Goal: Task Accomplishment & Management: Manage account settings

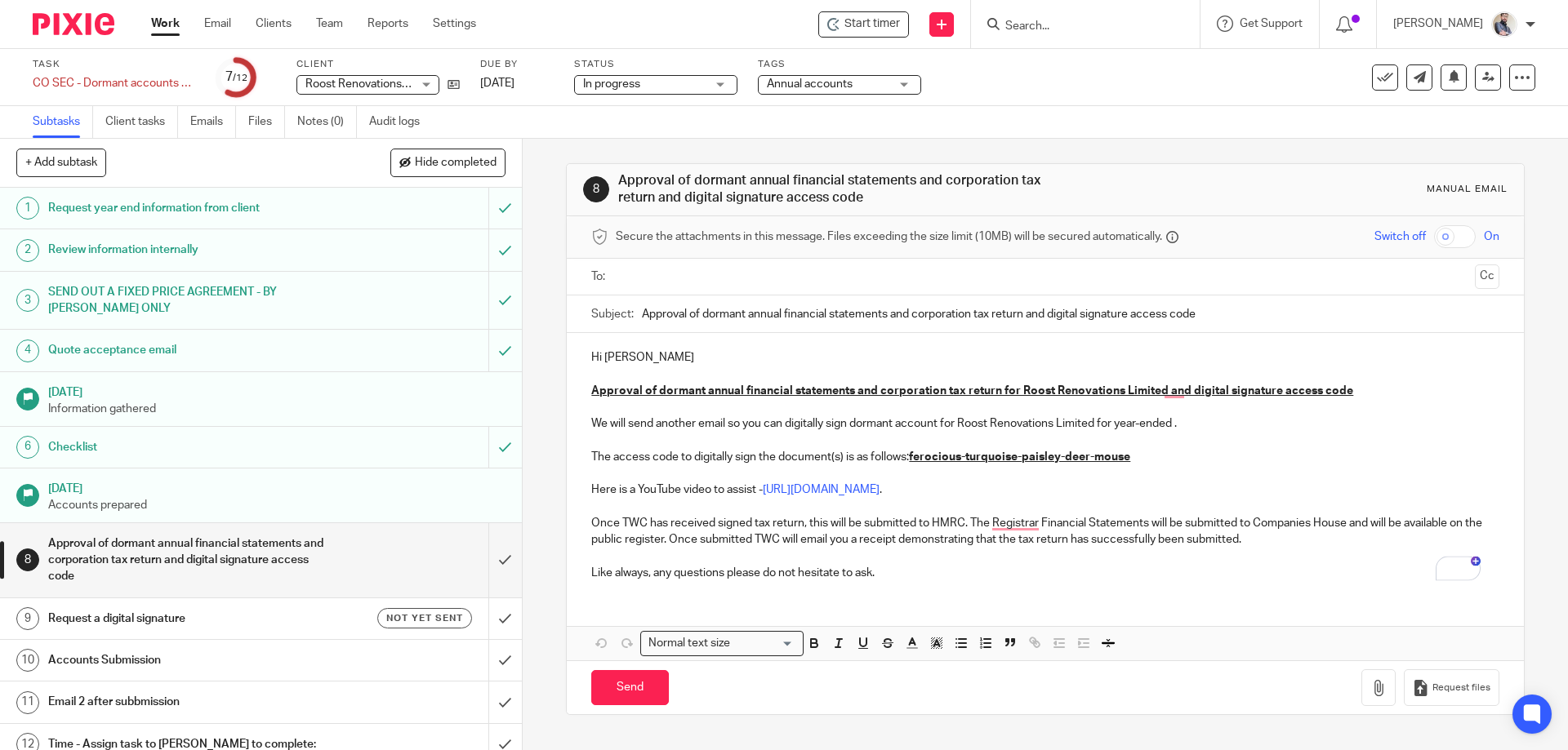
scroll to position [15, 0]
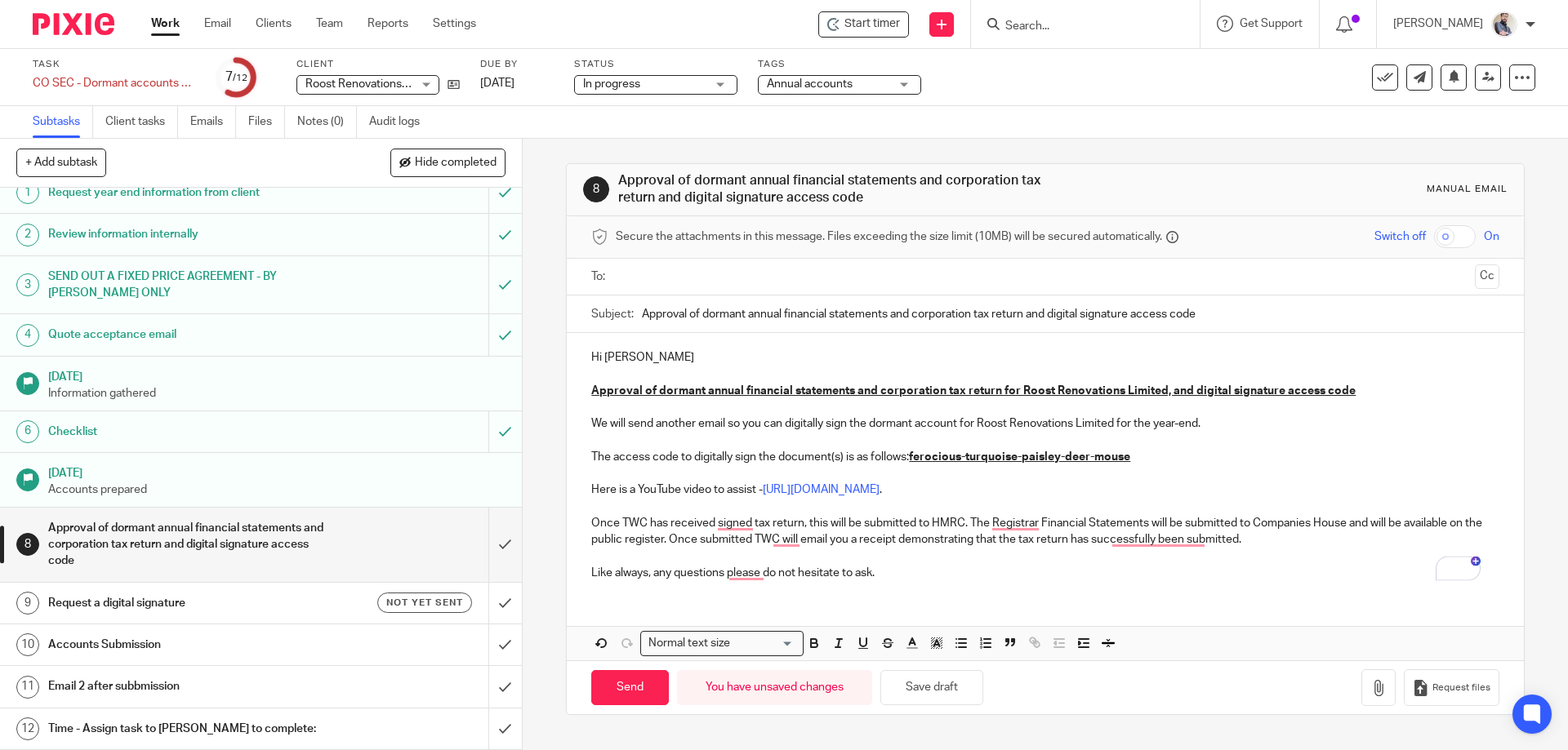
click at [651, 358] on p "Hi Rachel" at bounding box center [1044, 357] width 907 height 16
click at [1198, 429] on p "We will send another email so you can digitally sign the dormant account for Ro…" at bounding box center [1044, 423] width 907 height 16
click at [1181, 456] on p "The access code to digitally sign the document(s) is as follows: ferocious-turq…" at bounding box center [1044, 456] width 907 height 16
click at [447, 90] on icon at bounding box center [453, 84] width 12 height 12
click at [953, 673] on button "Save draft" at bounding box center [930, 687] width 102 height 35
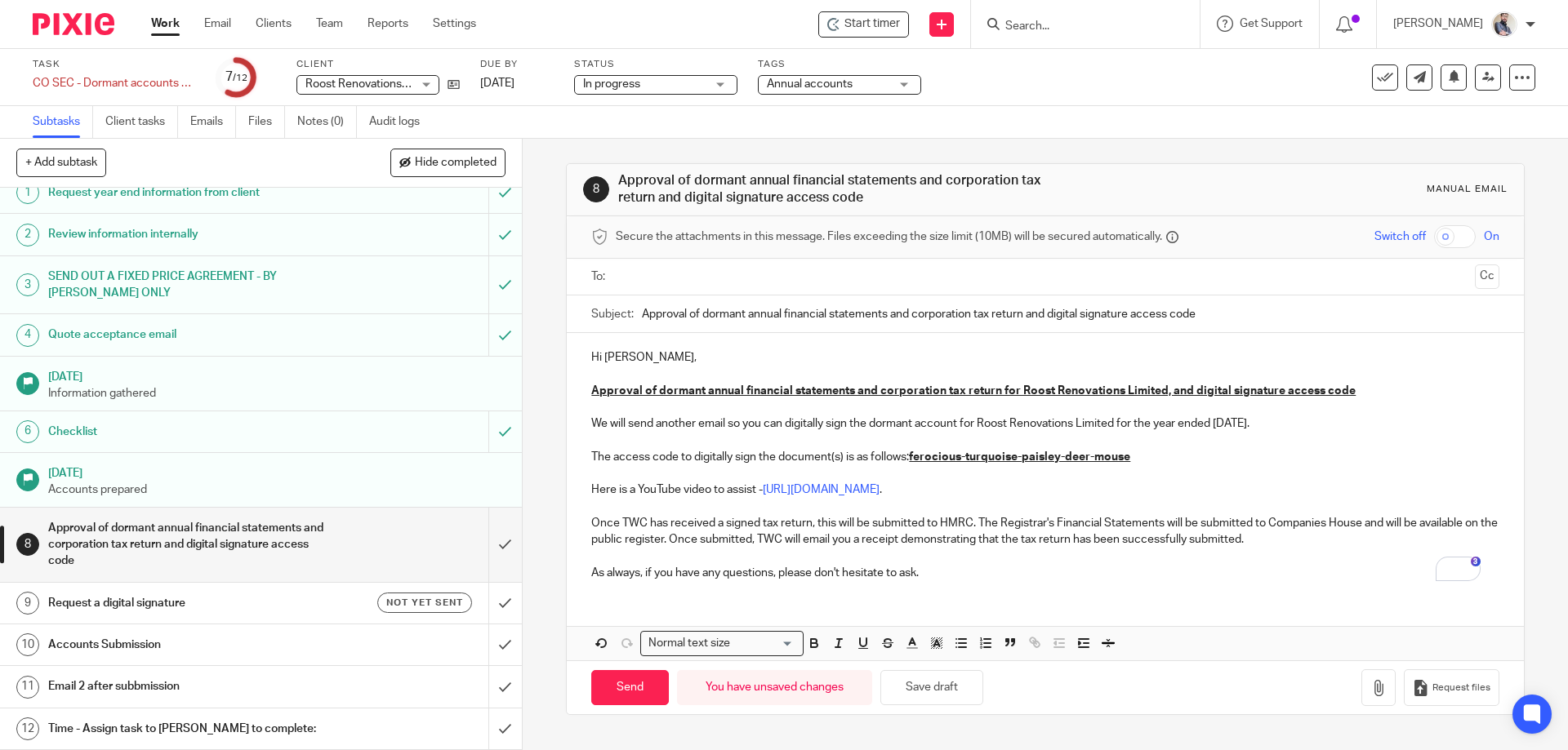
click at [846, 268] on input "text" at bounding box center [1044, 277] width 846 height 19
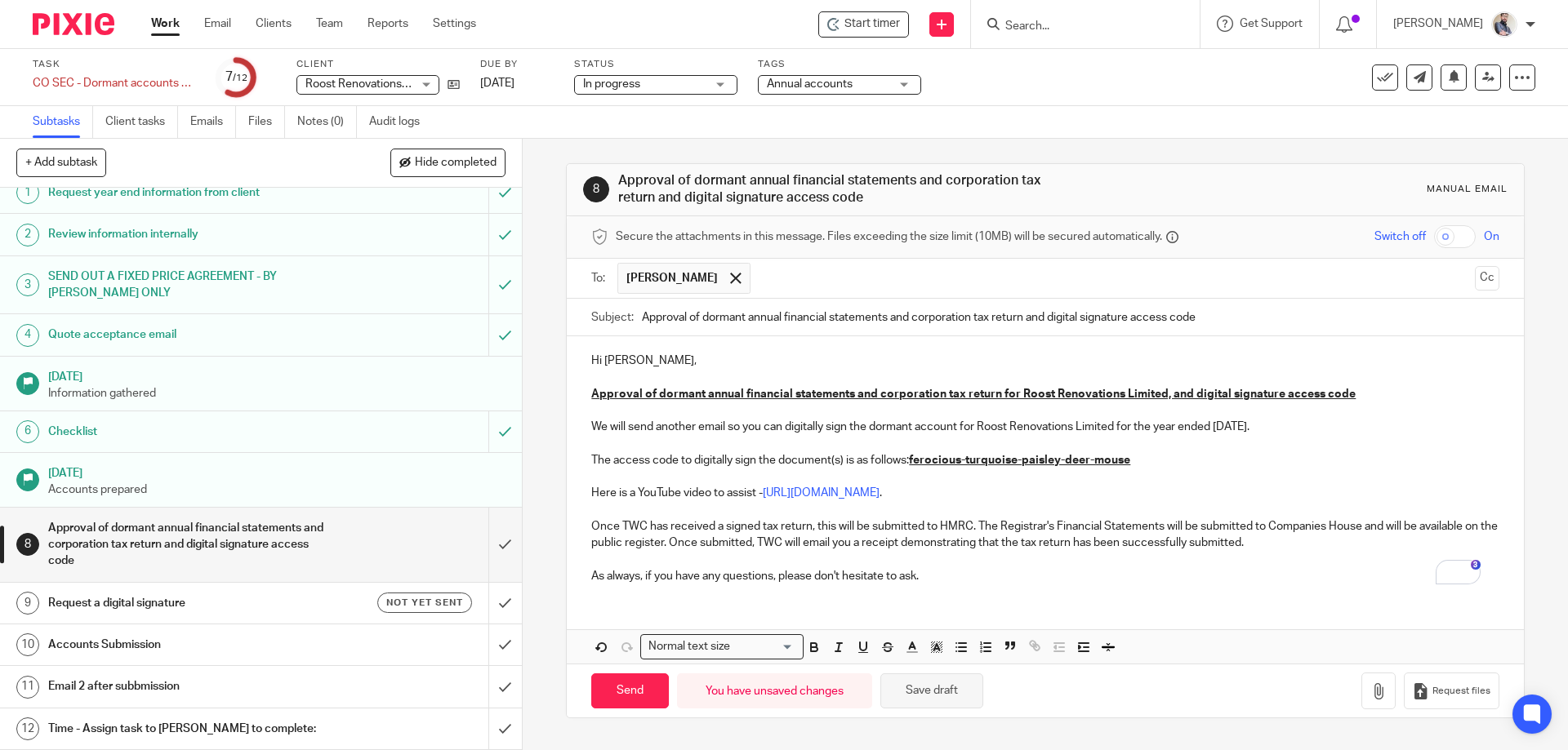
click at [925, 696] on button "Save draft" at bounding box center [930, 691] width 102 height 35
click at [280, 695] on h1 "Email 2 after subbmission" at bounding box center [189, 686] width 282 height 25
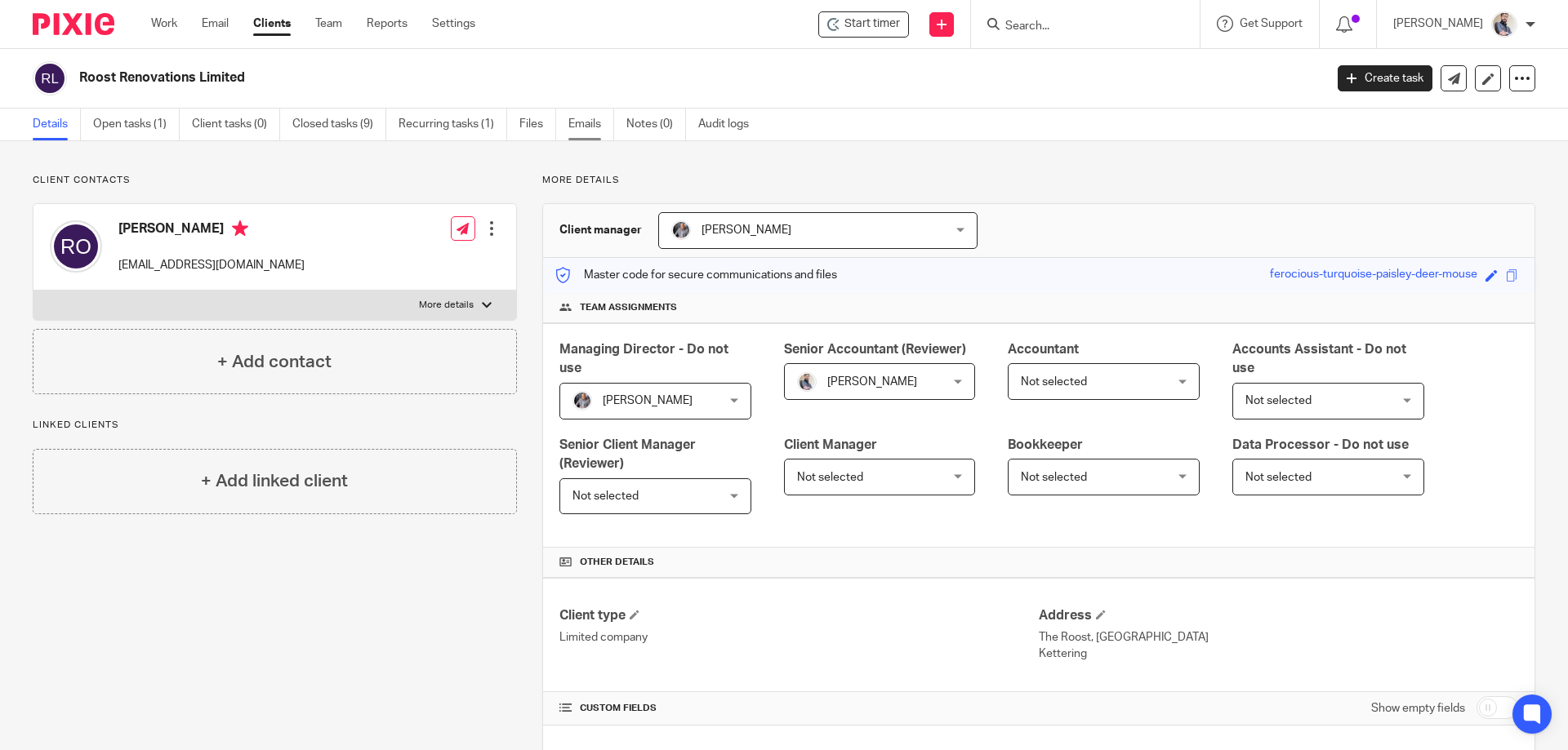
click at [599, 131] on link "Emails" at bounding box center [592, 123] width 46 height 32
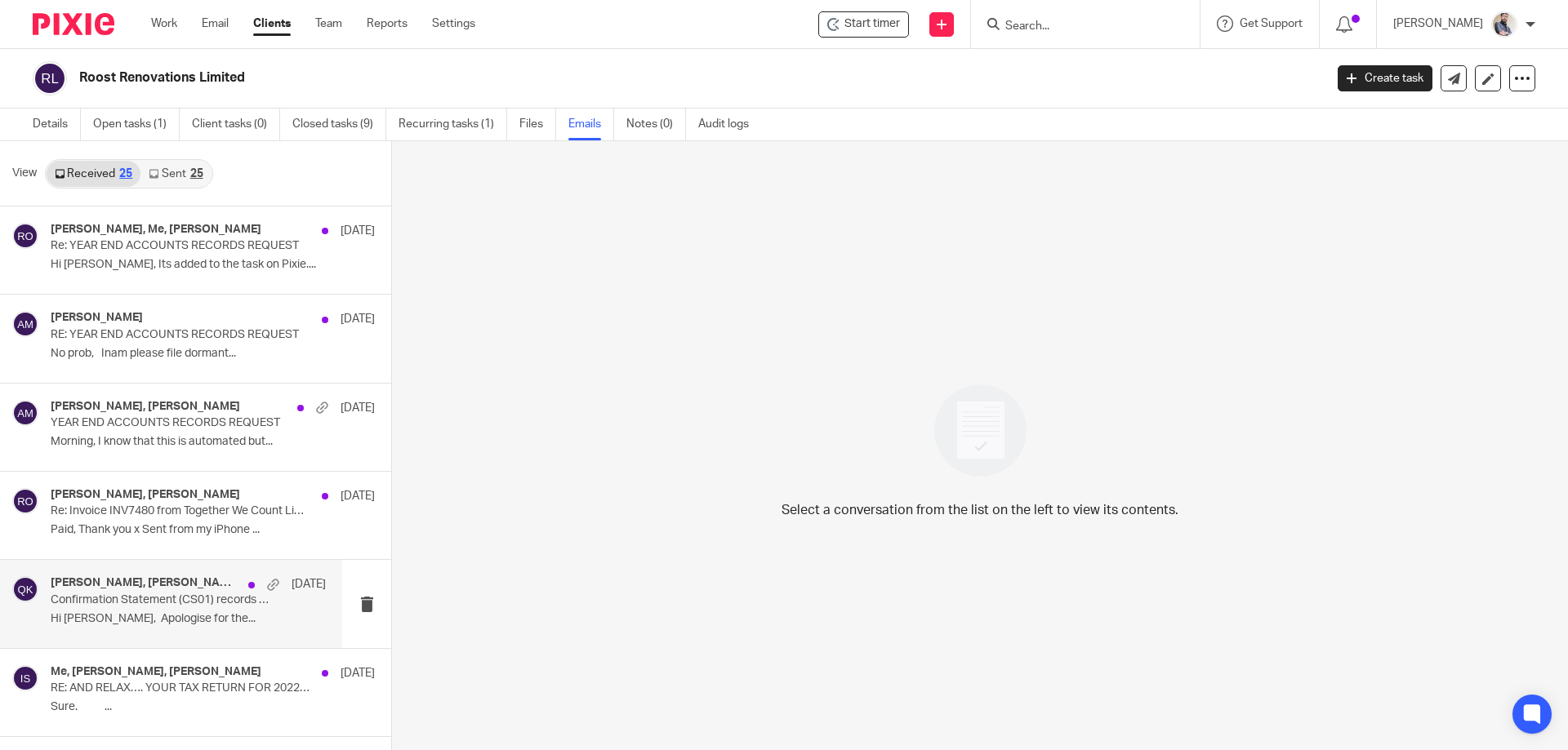
click at [164, 619] on p "Hi Qasim, Apologise for the..." at bounding box center [188, 619] width 275 height 13
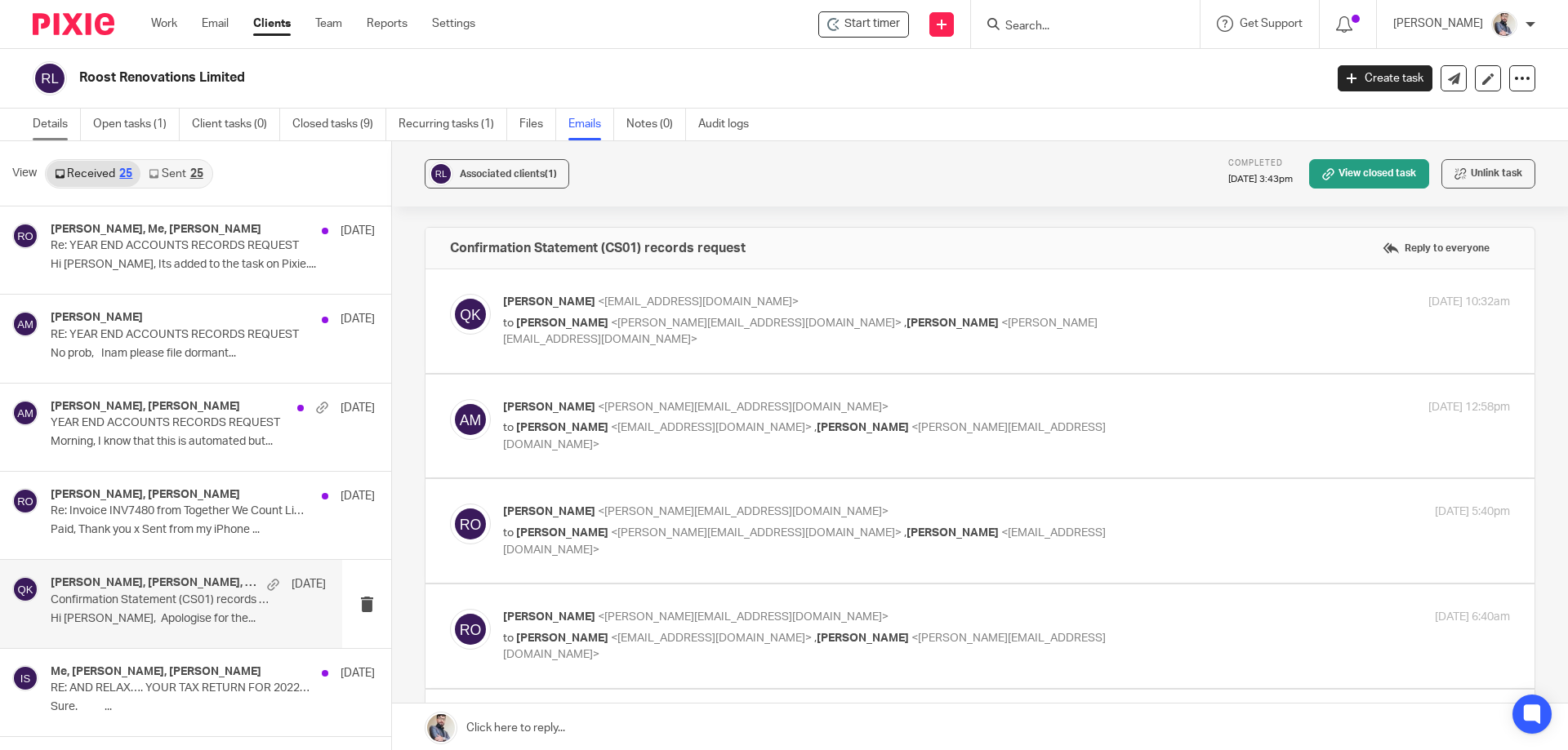
click at [46, 118] on link "Details" at bounding box center [56, 123] width 48 height 32
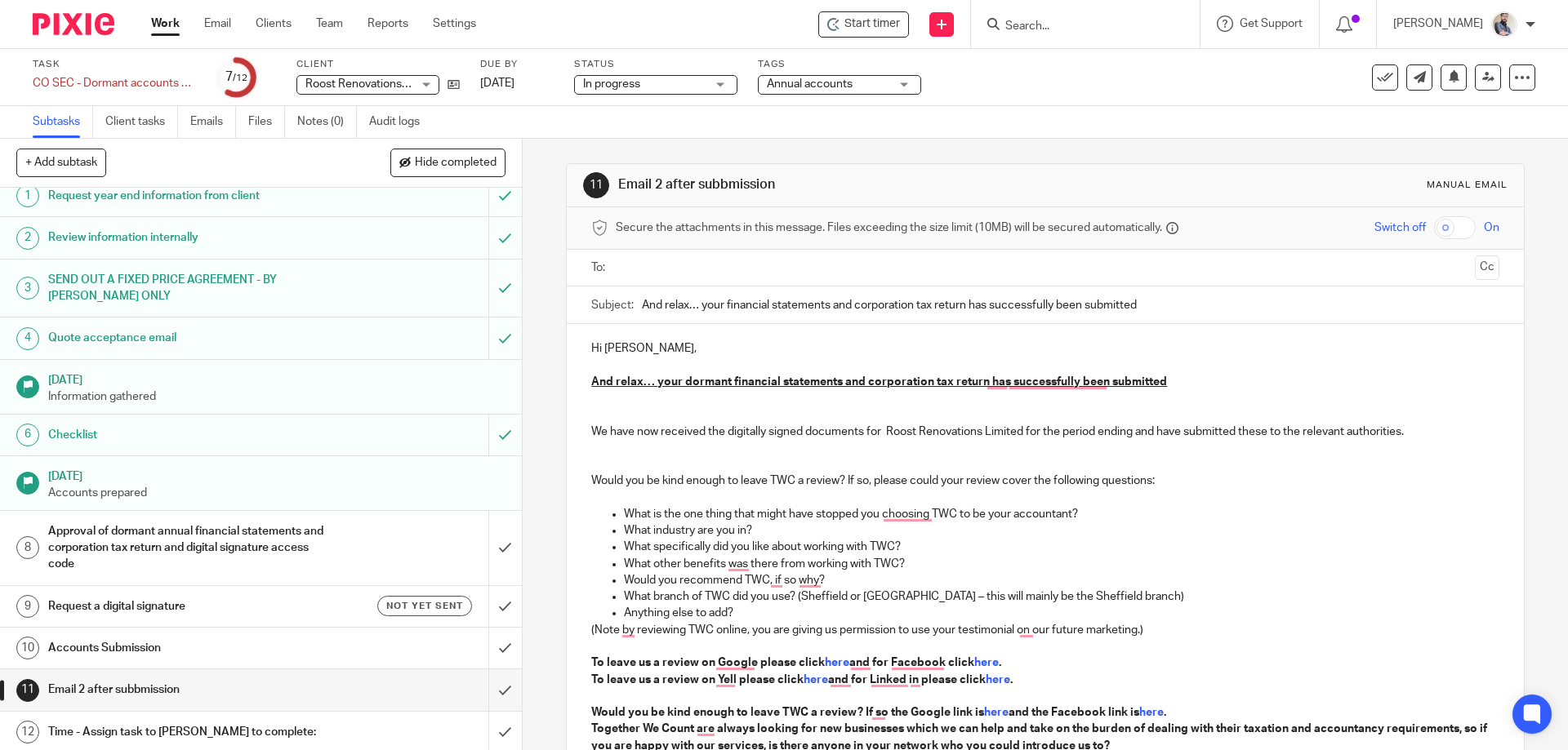
scroll to position [15, 0]
click at [234, 544] on h1 "Approval of dormant annual financial statements and corporation tax return and …" at bounding box center [189, 544] width 282 height 58
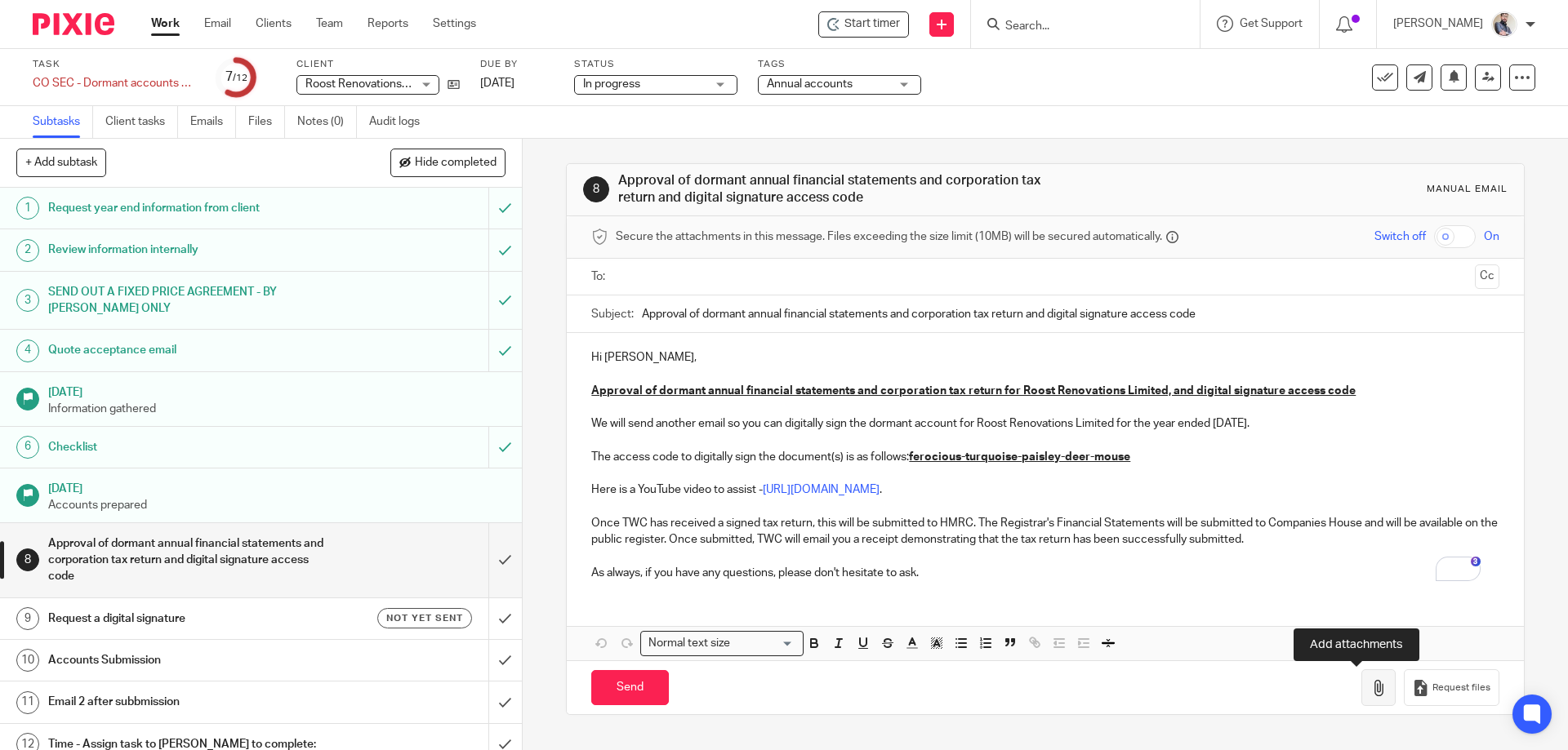
click at [1370, 690] on icon "button" at bounding box center [1378, 687] width 16 height 16
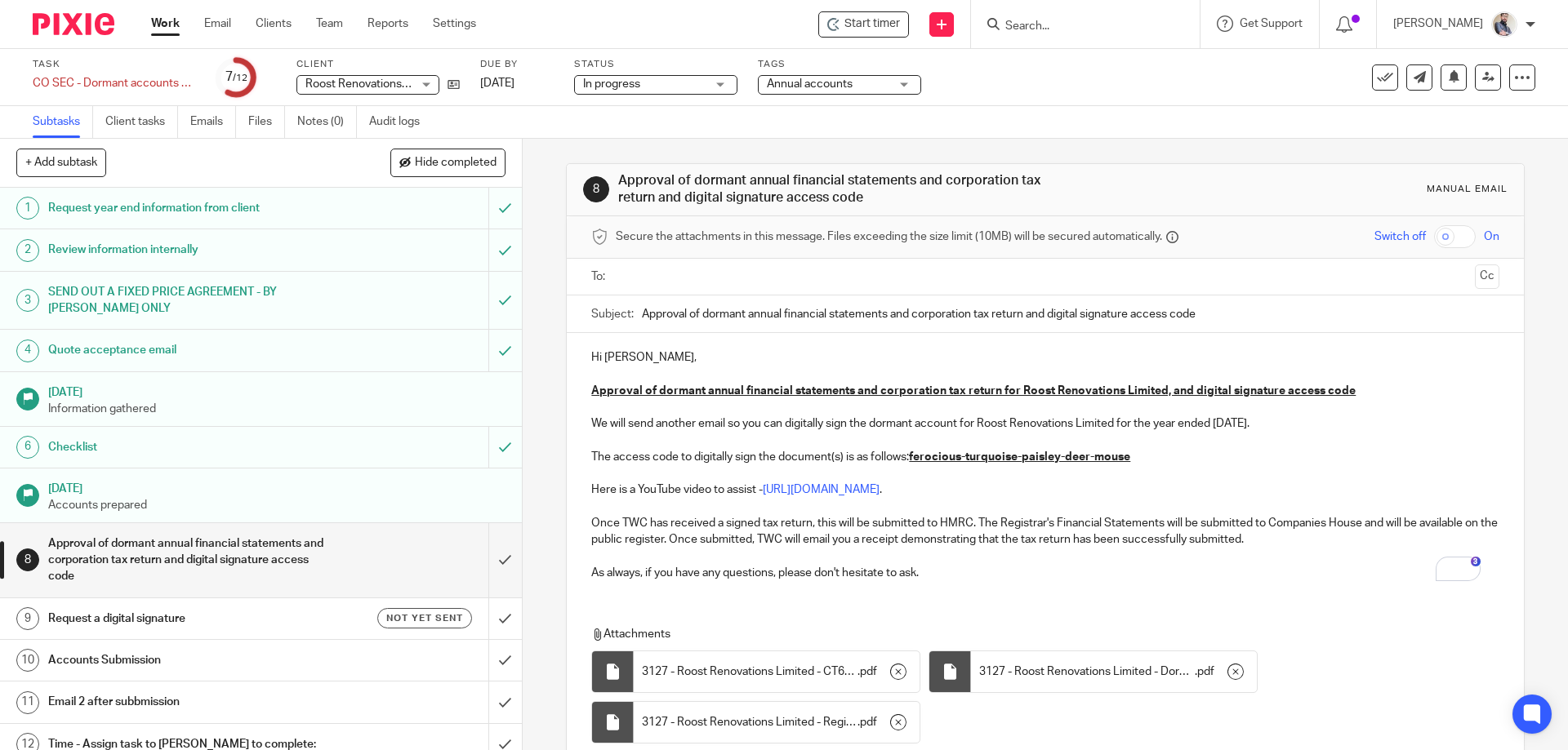
click at [591, 415] on p "We will send another email so you can digitally sign the dormant account for Ro…" at bounding box center [1044, 423] width 907 height 16
click at [596, 415] on p "We will send another email so you can digitally sign the dormant account for Ro…" at bounding box center [1044, 423] width 907 height 16
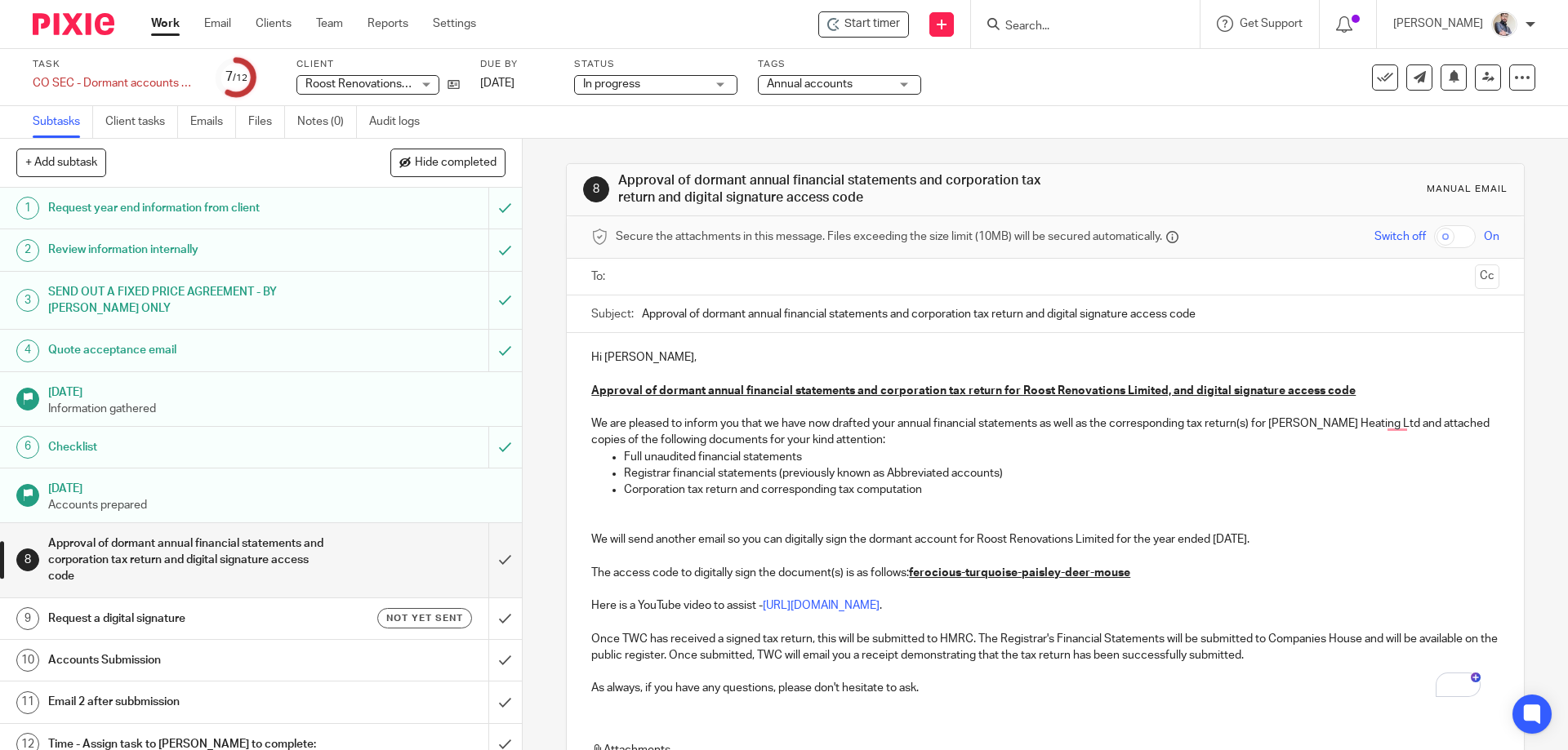
click at [890, 425] on p "We are pleased to inform you that we have now drafted your annual financial sta…" at bounding box center [1044, 431] width 907 height 33
drag, startPoint x: 1010, startPoint y: 389, endPoint x: 1114, endPoint y: 392, distance: 104.0
click at [1114, 392] on u "Approval of dormant annual financial statements and corporation tax return for …" at bounding box center [973, 391] width 764 height 11
copy u "Roost Renovations"
click at [1311, 423] on p "We are pleased to inform you that we have now drafted your annual dormant finan…" at bounding box center [1044, 431] width 907 height 33
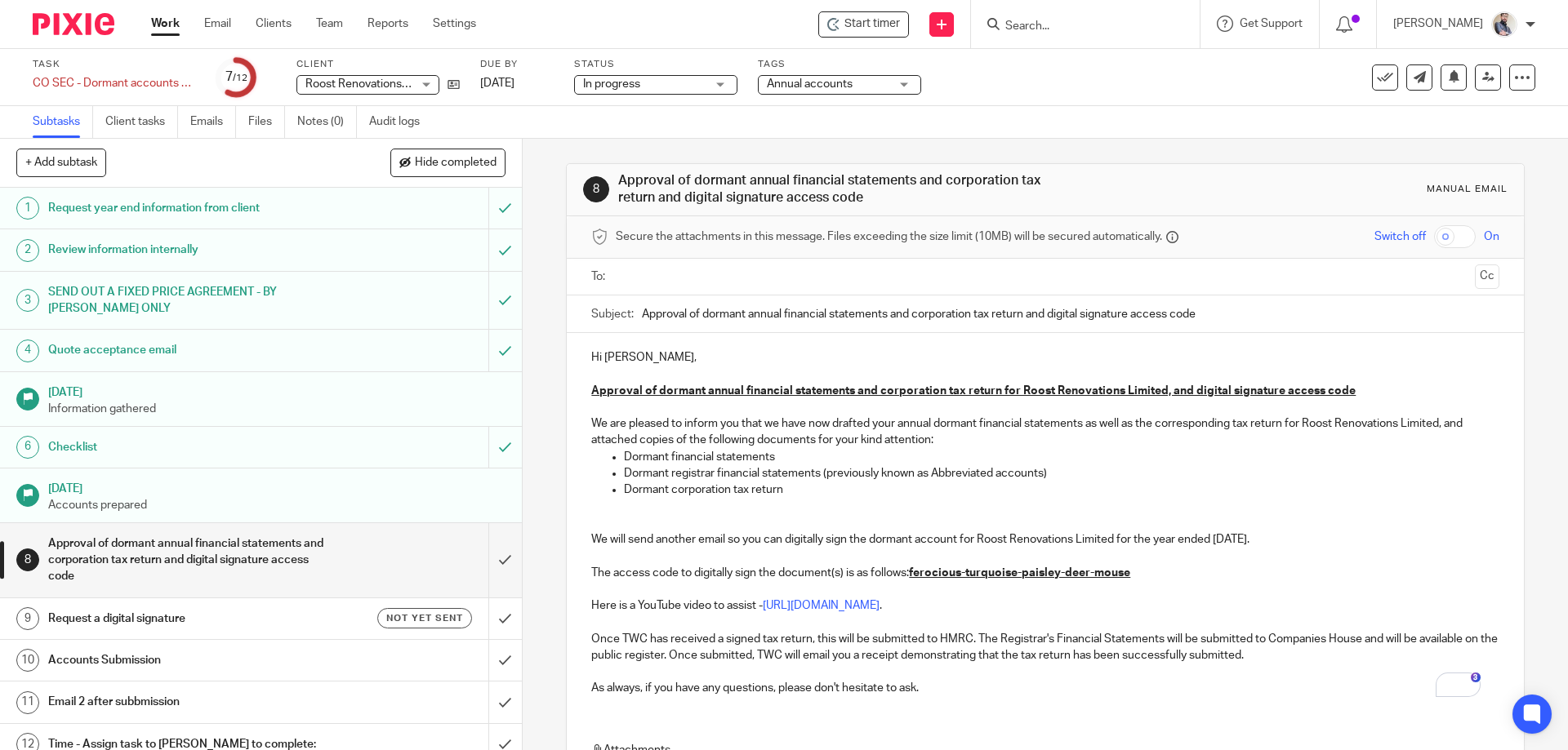
click at [909, 287] on ul at bounding box center [1045, 276] width 857 height 27
click at [806, 282] on input "text" at bounding box center [1044, 277] width 846 height 19
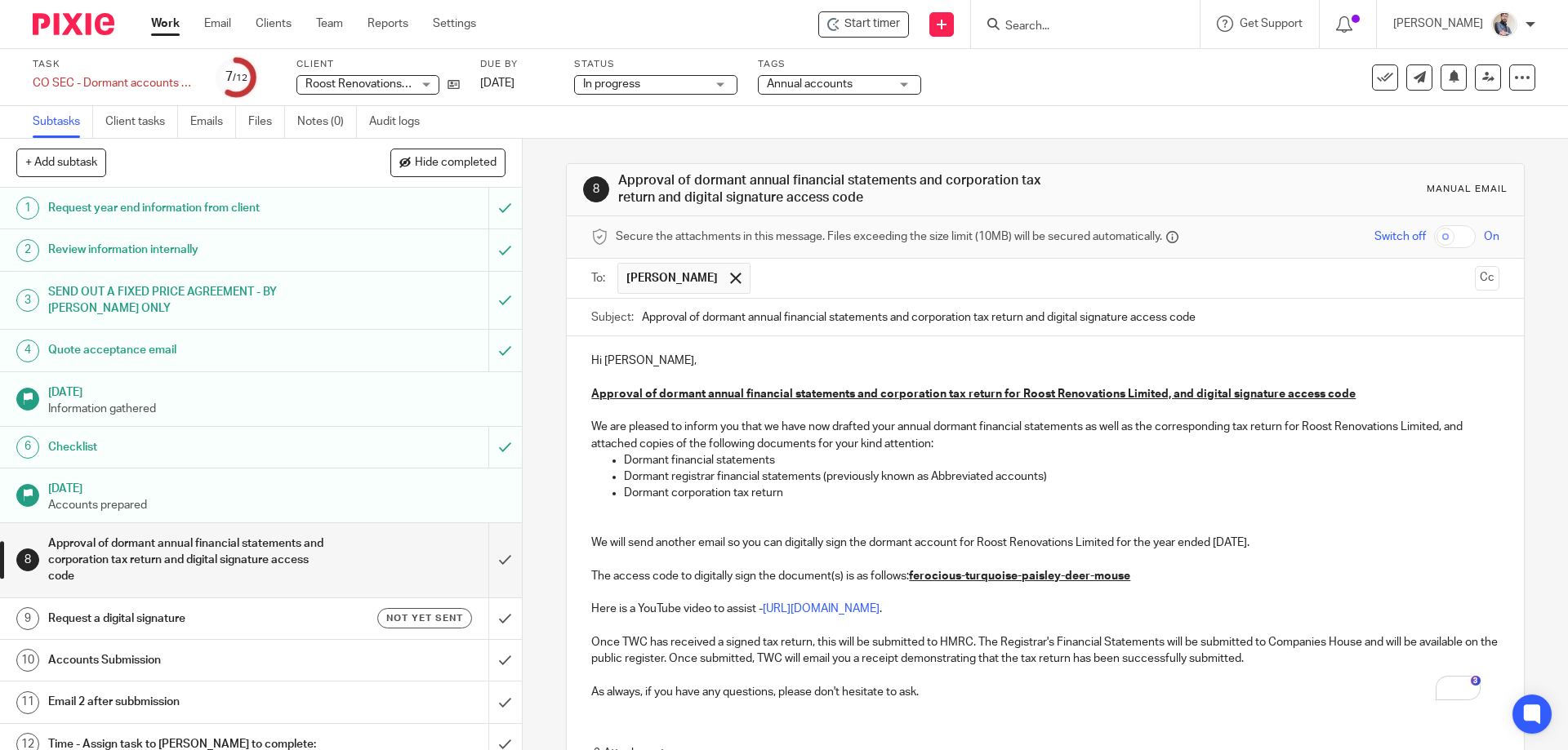
click at [1475, 277] on div "To: Rachel Oban Rachel Oban Cc" at bounding box center [1044, 278] width 956 height 41
click at [1474, 280] on button "Cc" at bounding box center [1487, 278] width 25 height 25
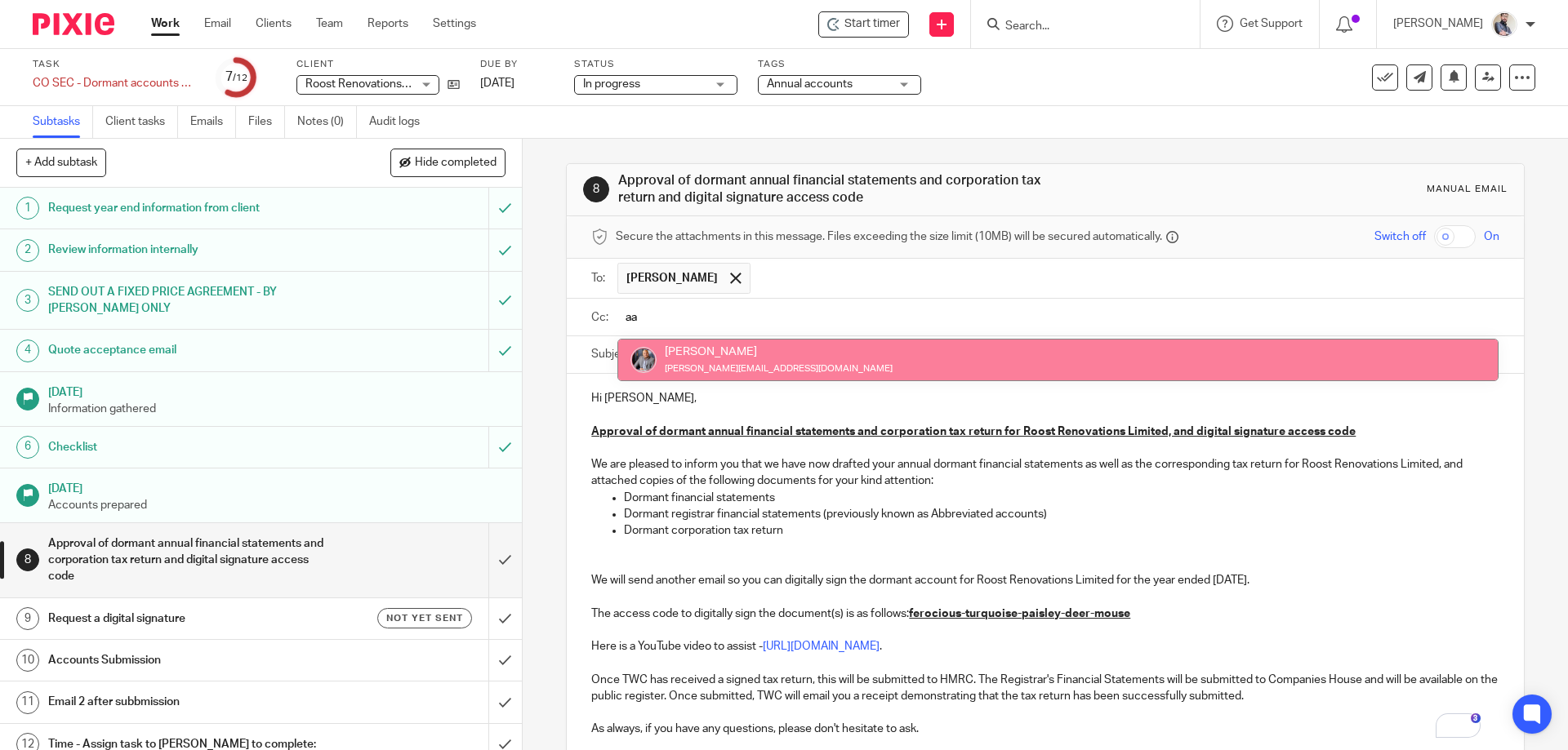
type input "aa"
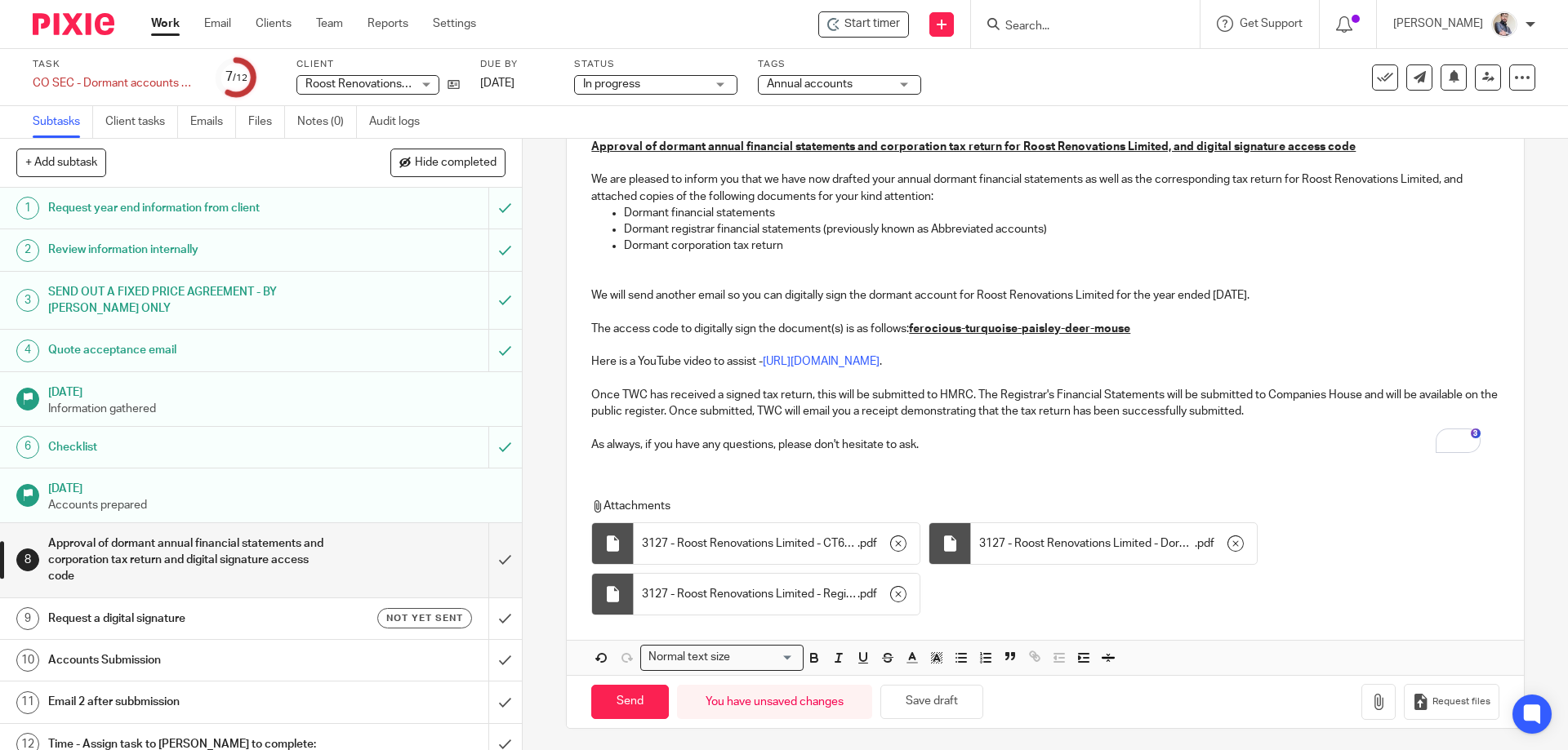
scroll to position [293, 0]
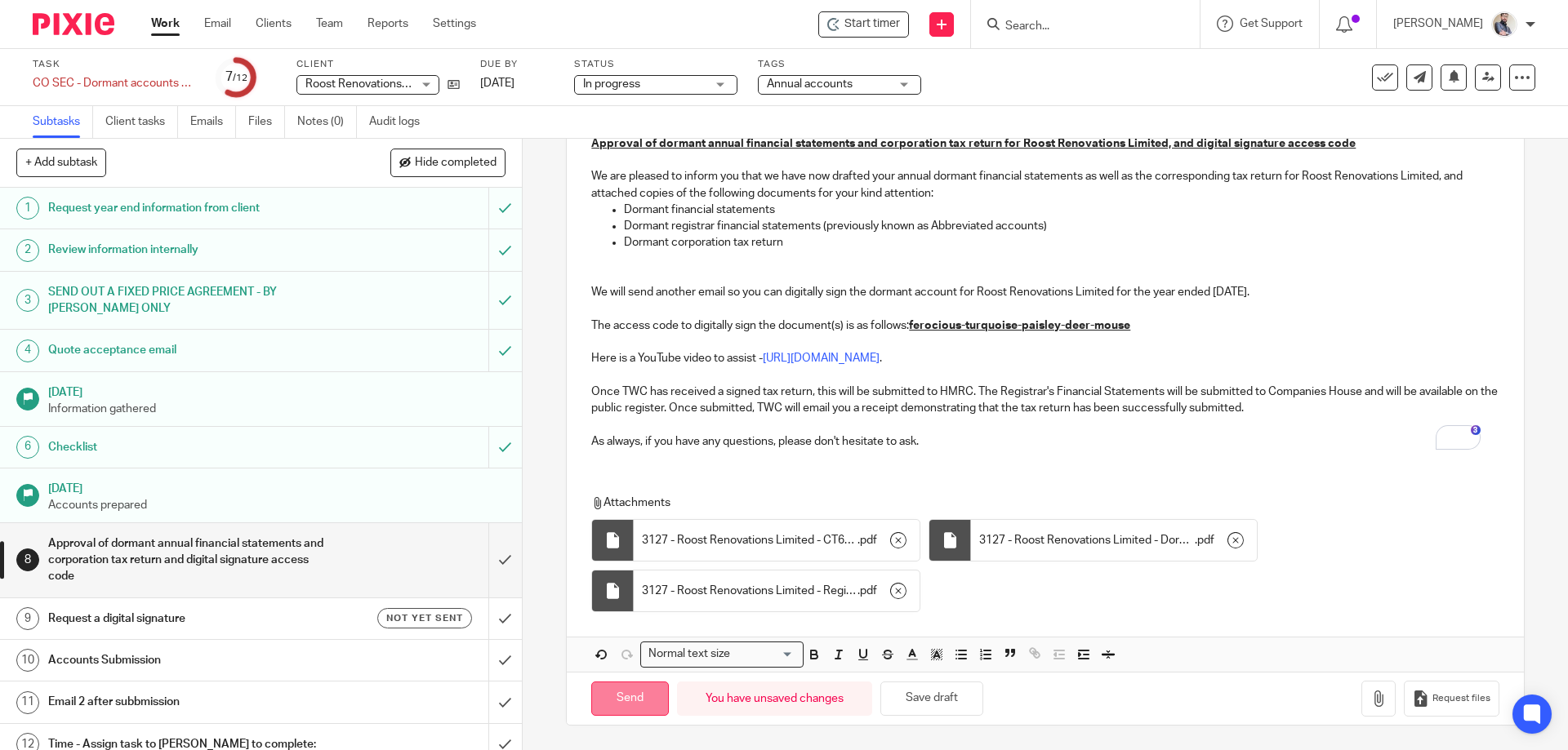
click at [610, 690] on input "Send" at bounding box center [629, 698] width 78 height 35
type input "Sent"
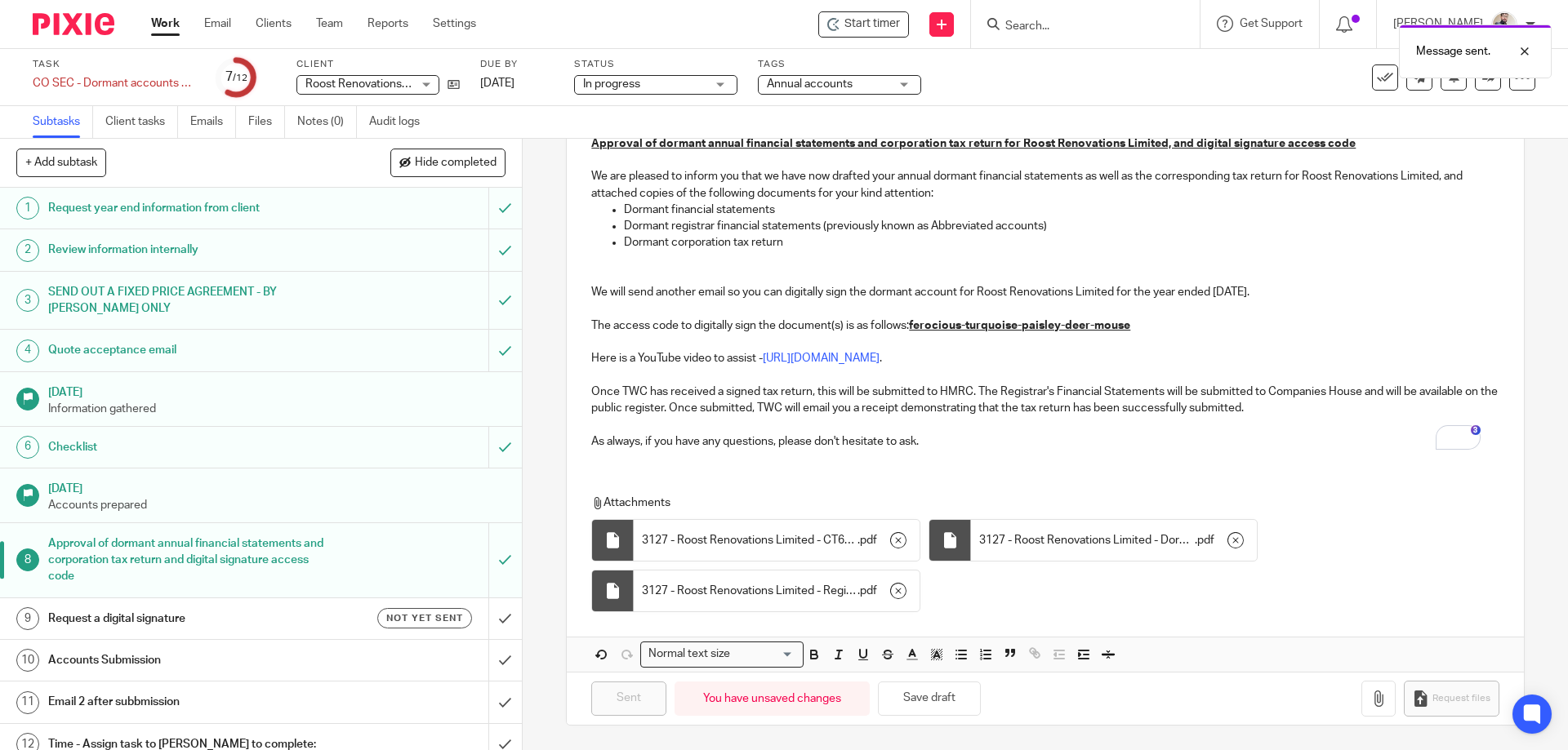
click at [313, 617] on h1 "Request a digital signature" at bounding box center [189, 619] width 282 height 25
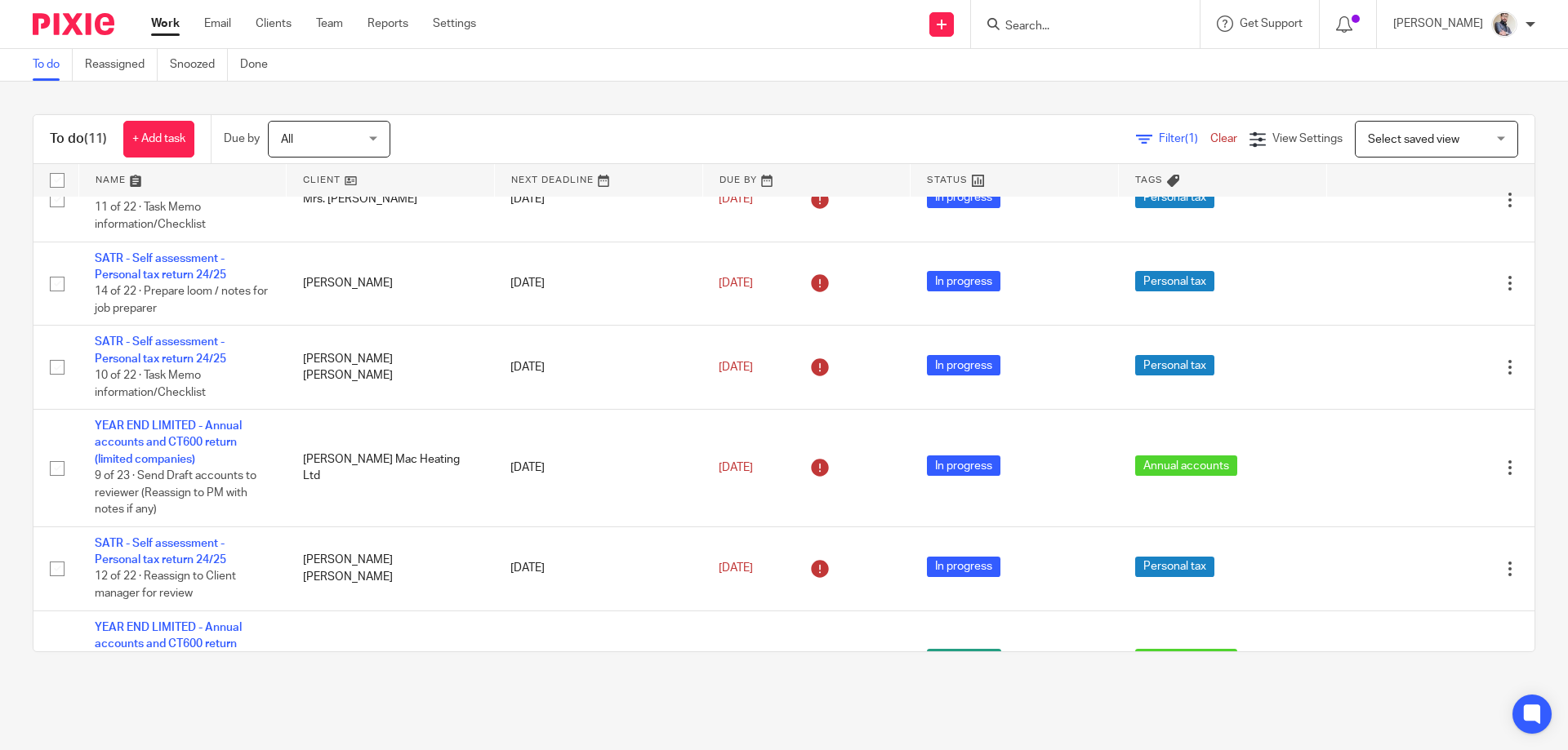
scroll to position [435, 0]
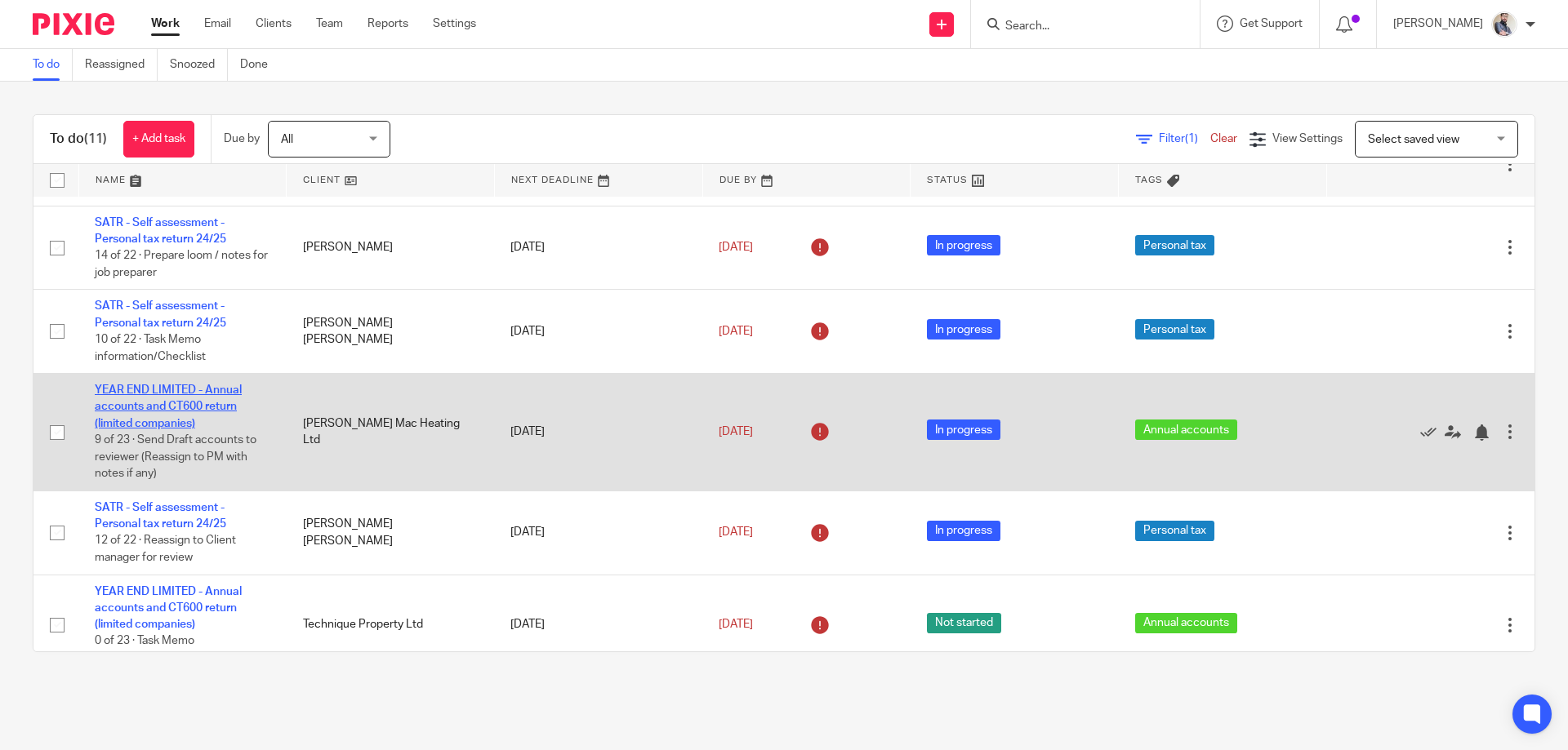
click at [158, 420] on link "YEAR END LIMITED - Annual accounts and CT600 return (limited companies)" at bounding box center [168, 407] width 147 height 45
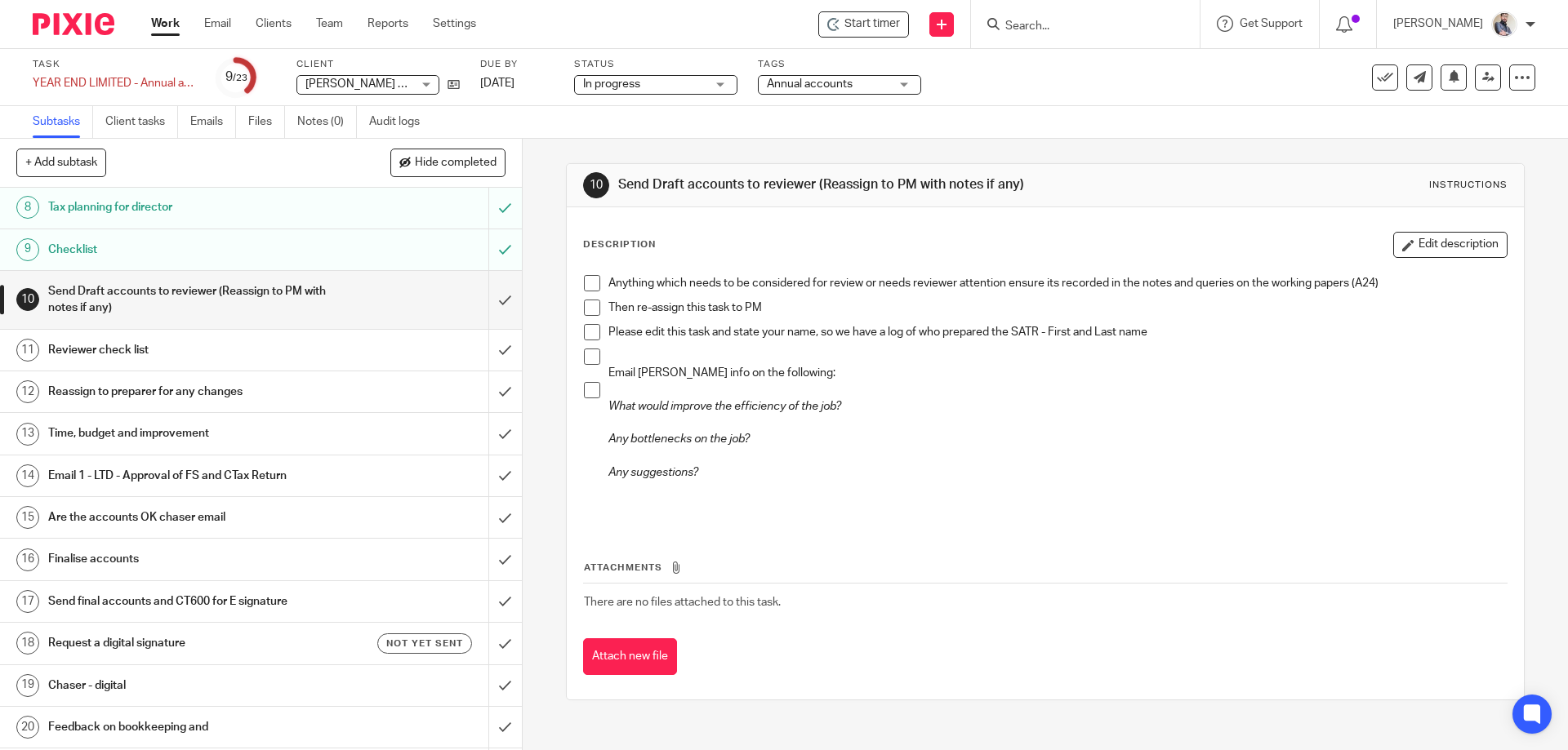
scroll to position [326, 0]
click at [246, 481] on h1 "Email 1 - LTD - Approval of FS and CTax Return" at bounding box center [189, 473] width 282 height 25
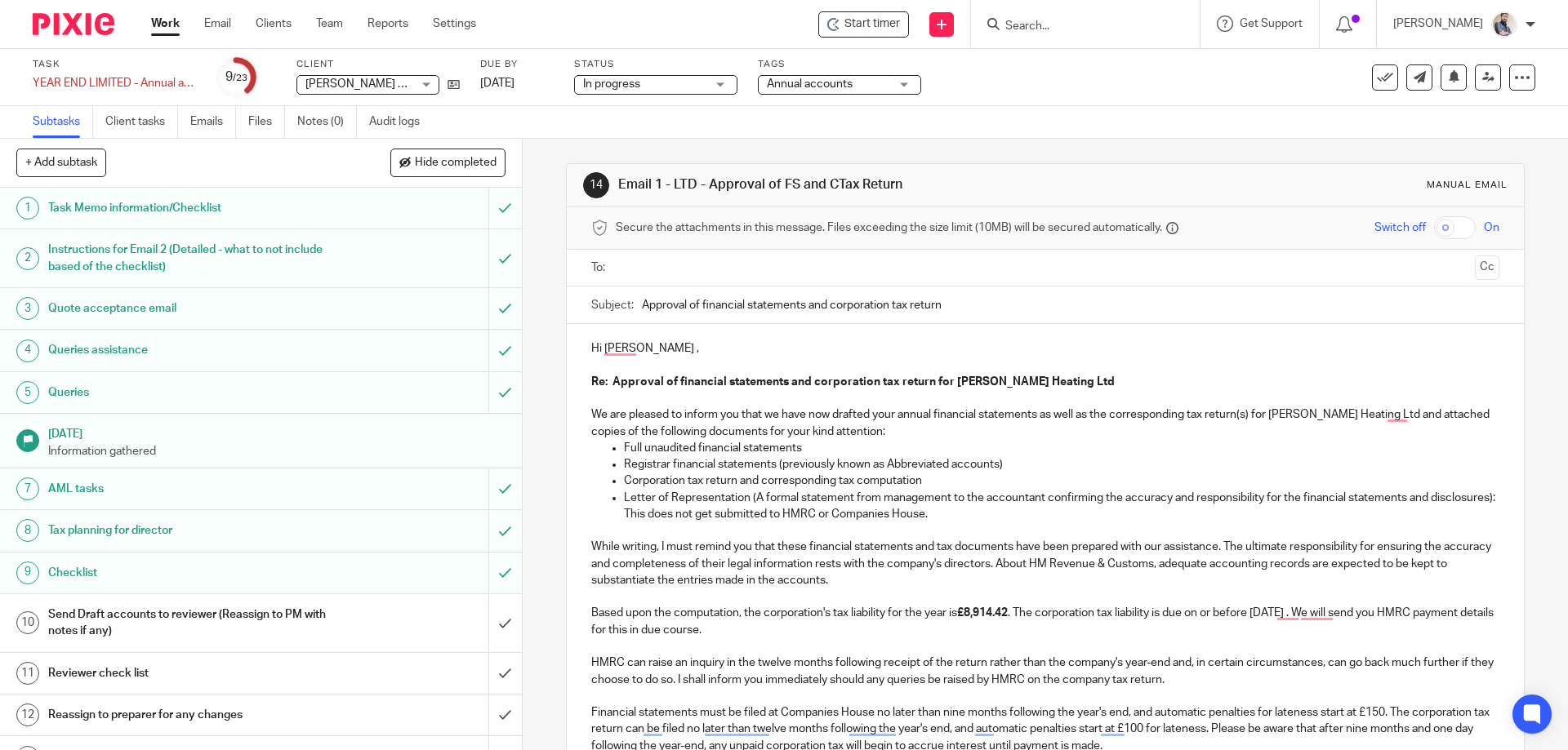
click at [750, 480] on p "Corporation tax return and corresponding tax computation" at bounding box center [1061, 480] width 874 height 16
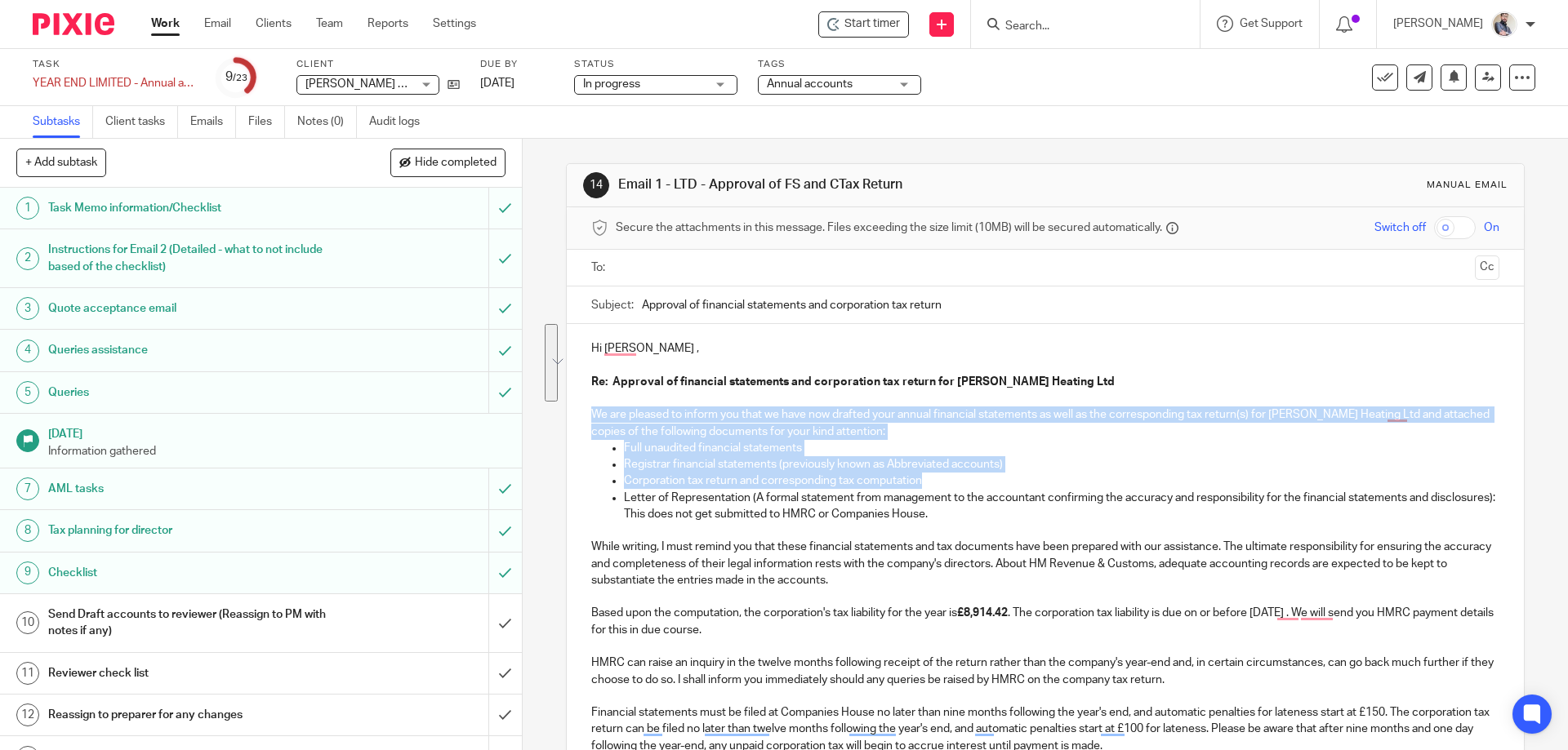
drag, startPoint x: 925, startPoint y: 482, endPoint x: 583, endPoint y: 413, distance: 348.9
copy div "We are pleased to inform you that we have now drafted your annual financial sta…"
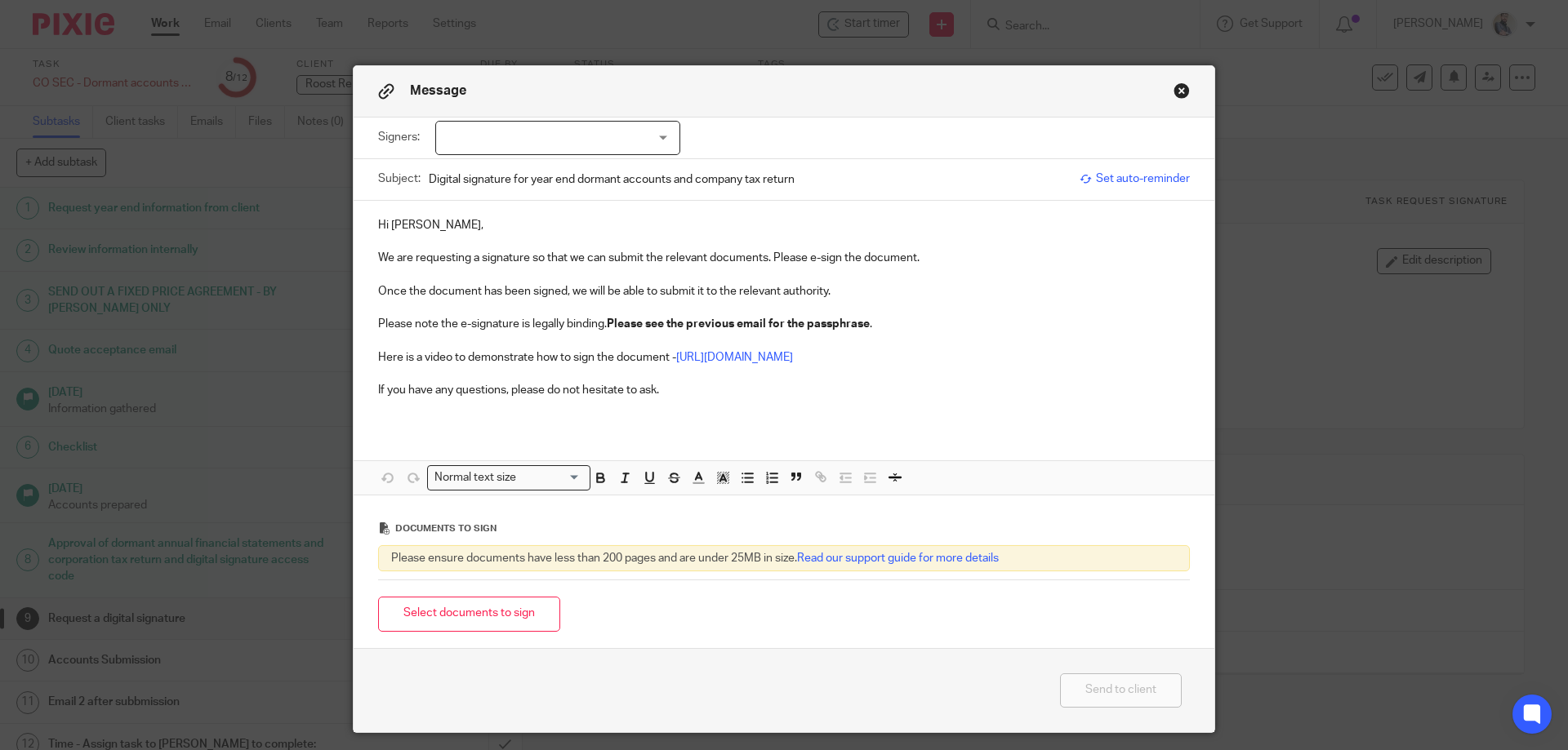
click at [558, 139] on div at bounding box center [558, 138] width 245 height 34
click at [522, 166] on span "Rachel Oban" at bounding box center [503, 171] width 90 height 11
checkbox input "true"
click at [514, 602] on button "Select documents to sign" at bounding box center [469, 613] width 182 height 35
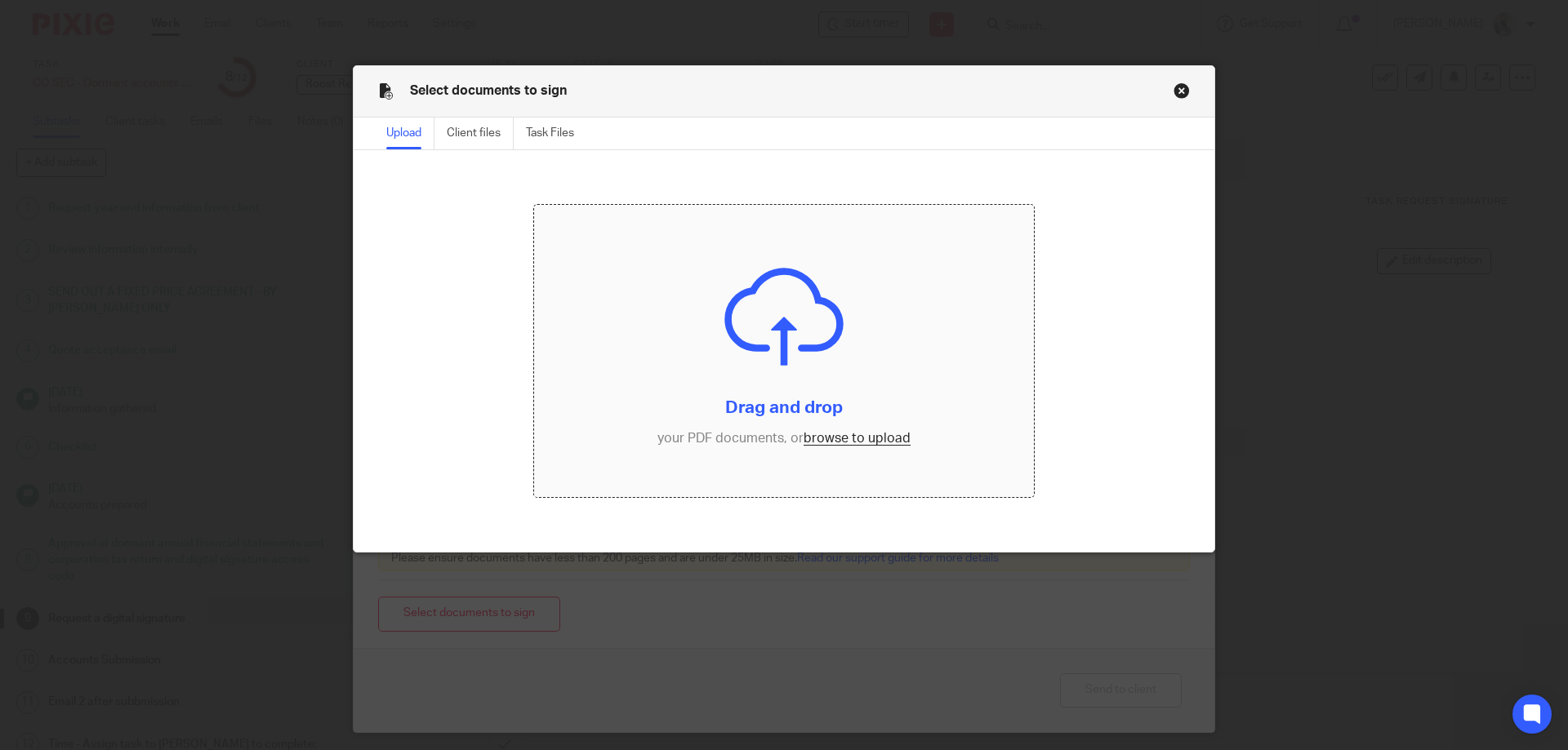
click at [841, 436] on input "file" at bounding box center [784, 350] width 501 height 292
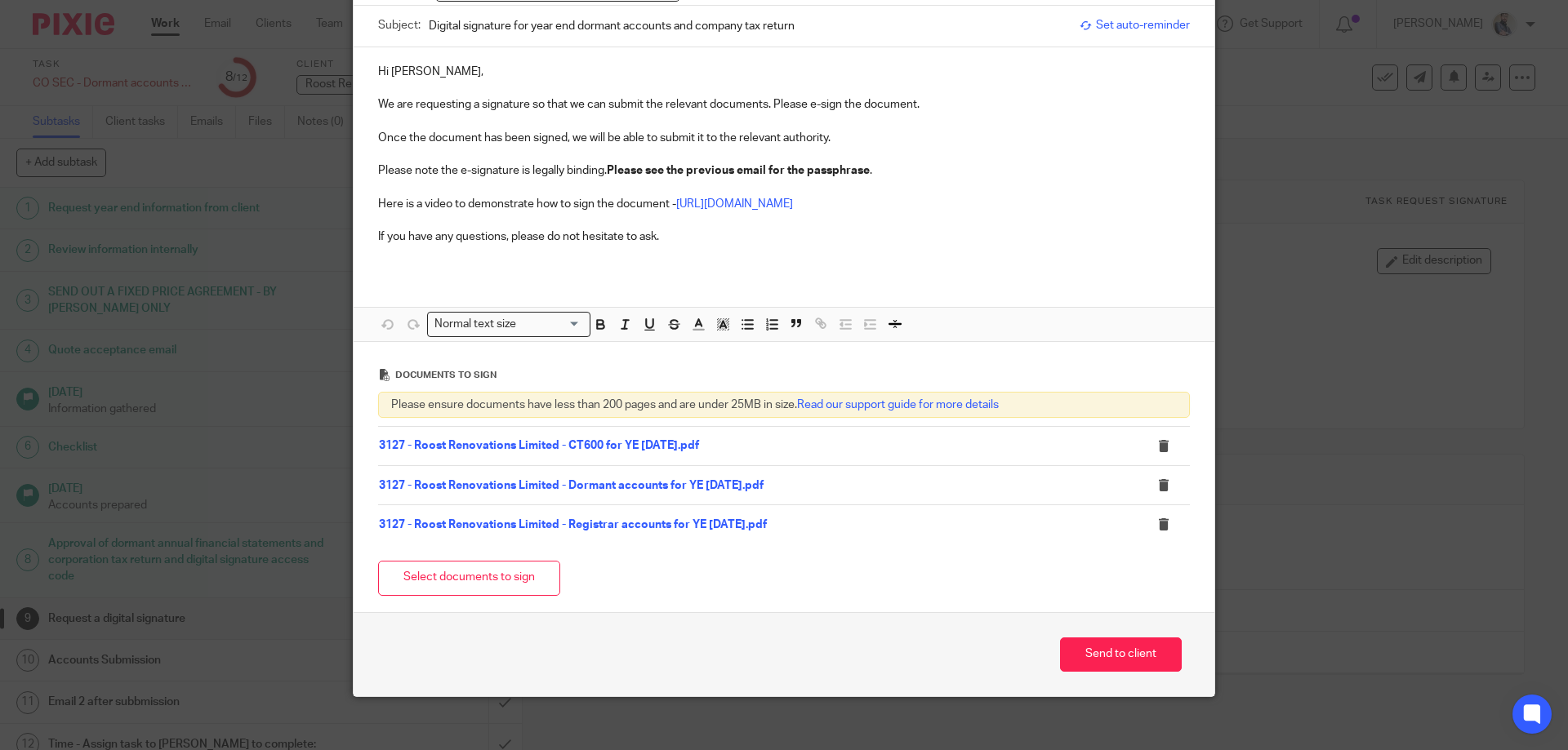
scroll to position [165, 0]
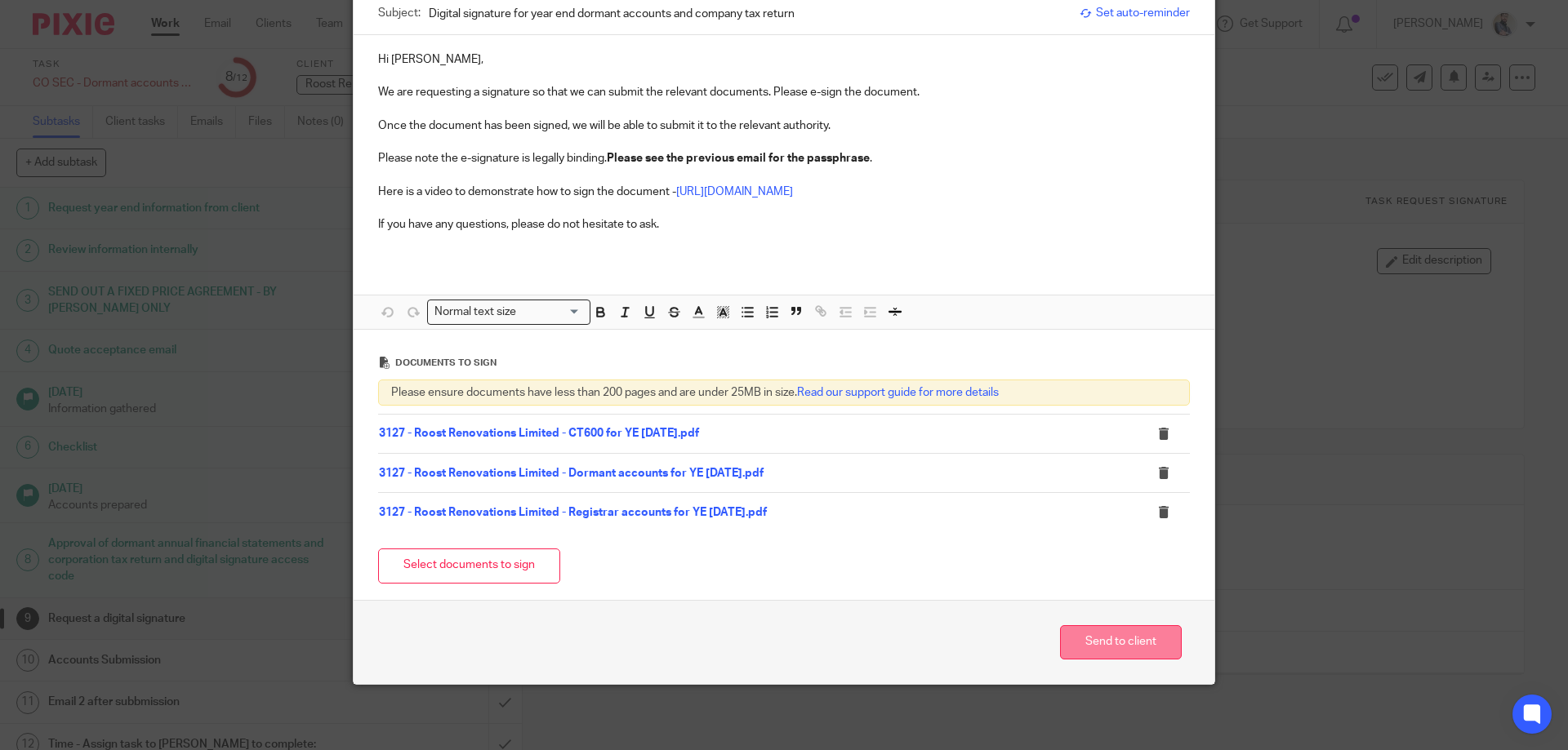
click at [1147, 635] on button "Send to client" at bounding box center [1120, 642] width 122 height 35
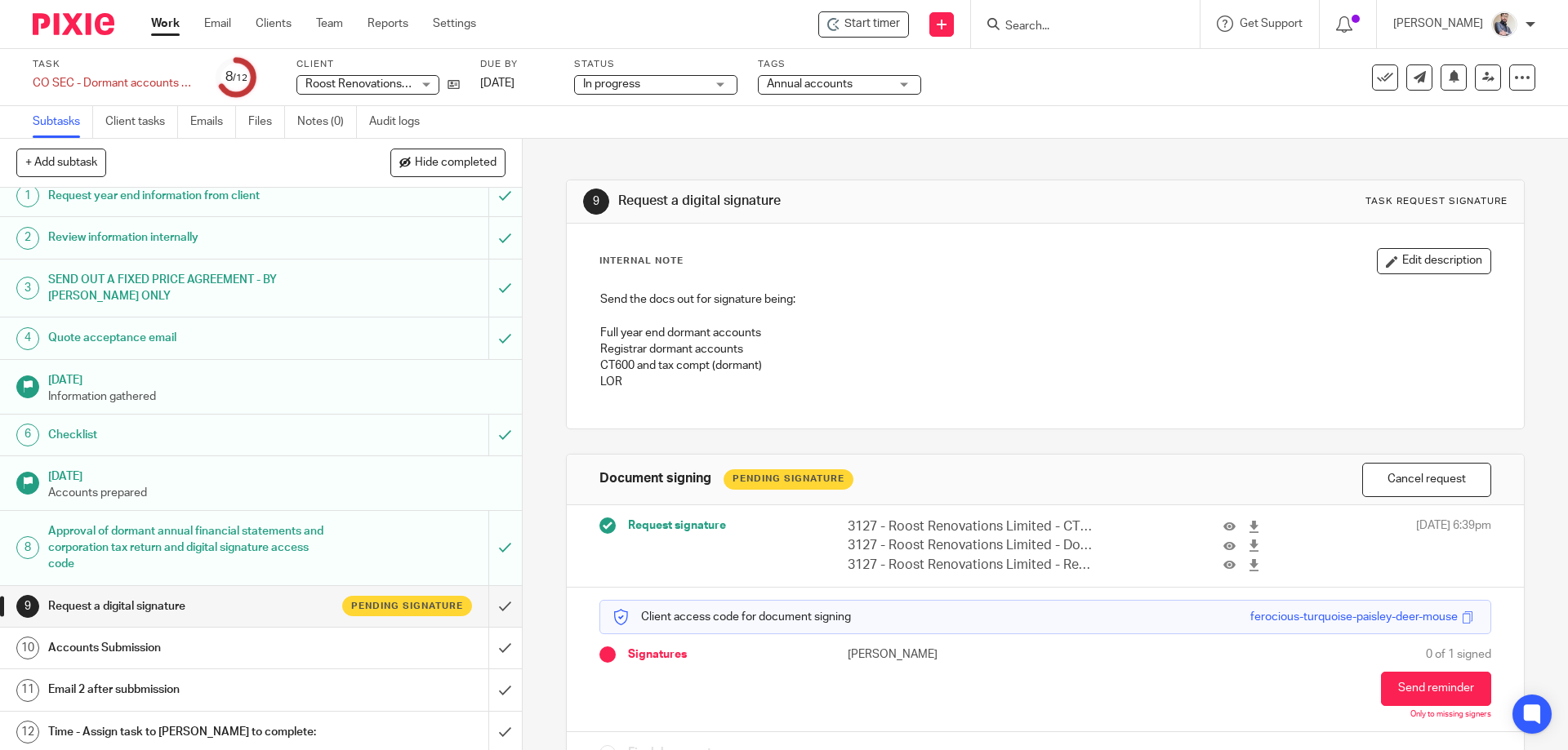
scroll to position [15, 0]
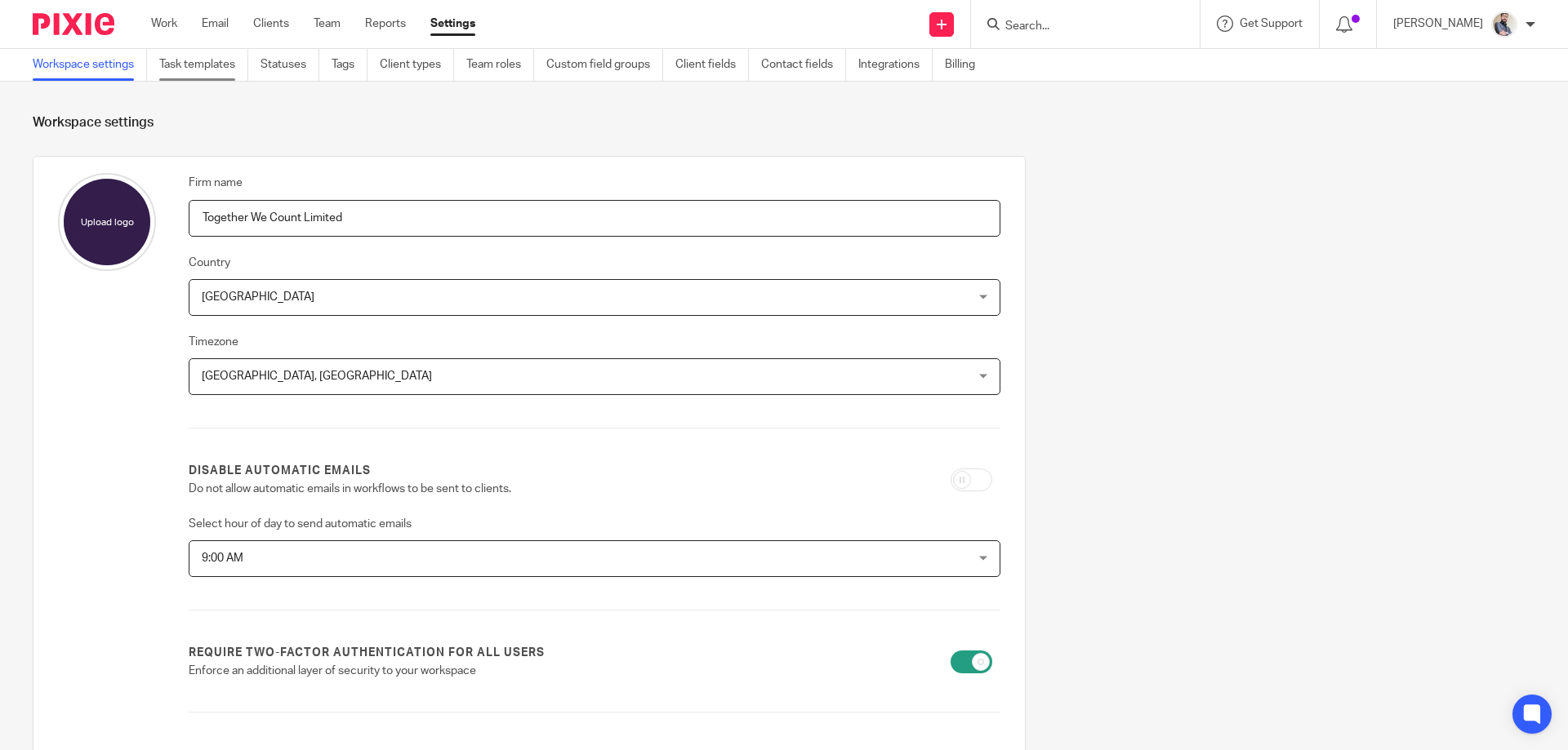
click at [236, 67] on link "Task templates" at bounding box center [203, 64] width 89 height 32
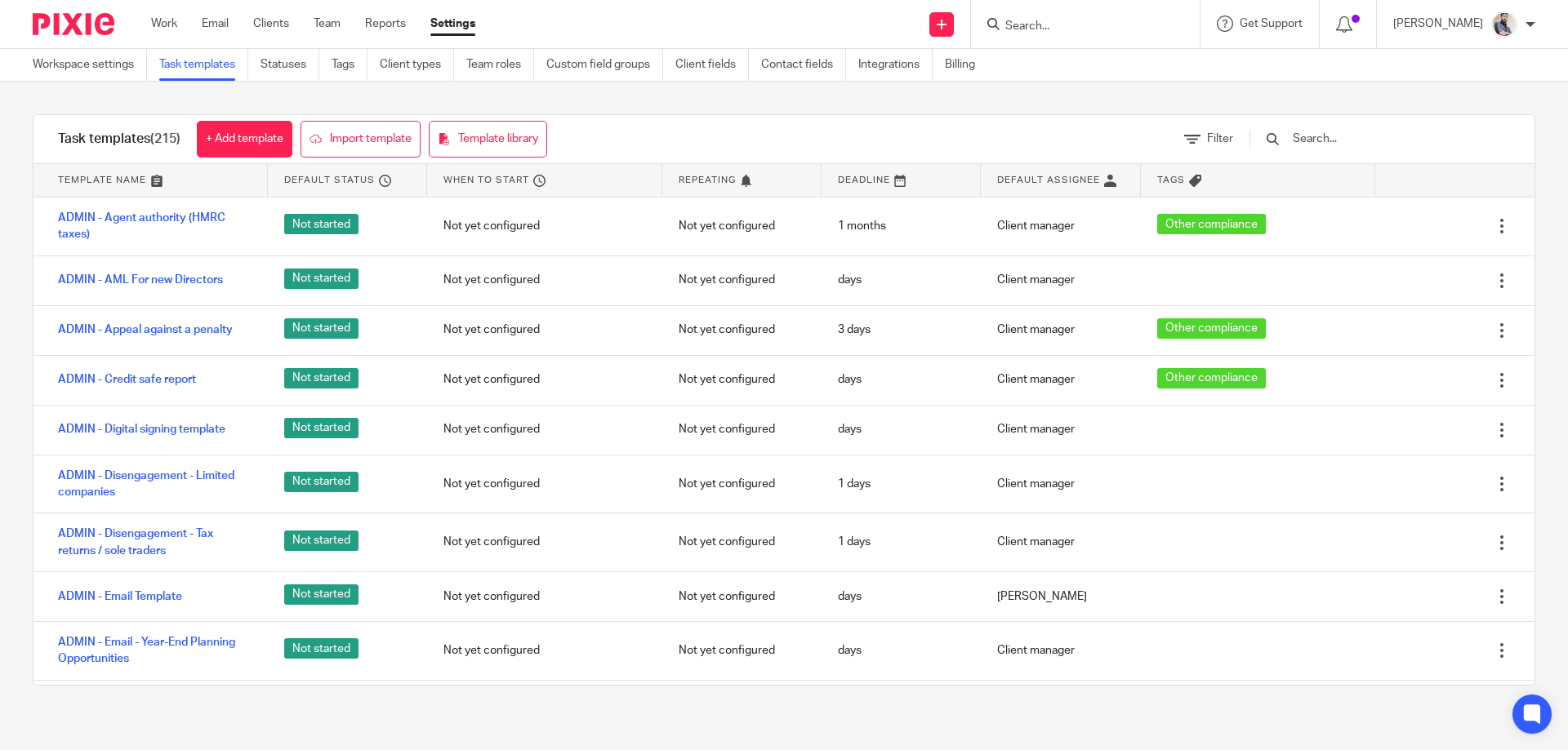
click at [1359, 147] on input "text" at bounding box center [1385, 139] width 190 height 18
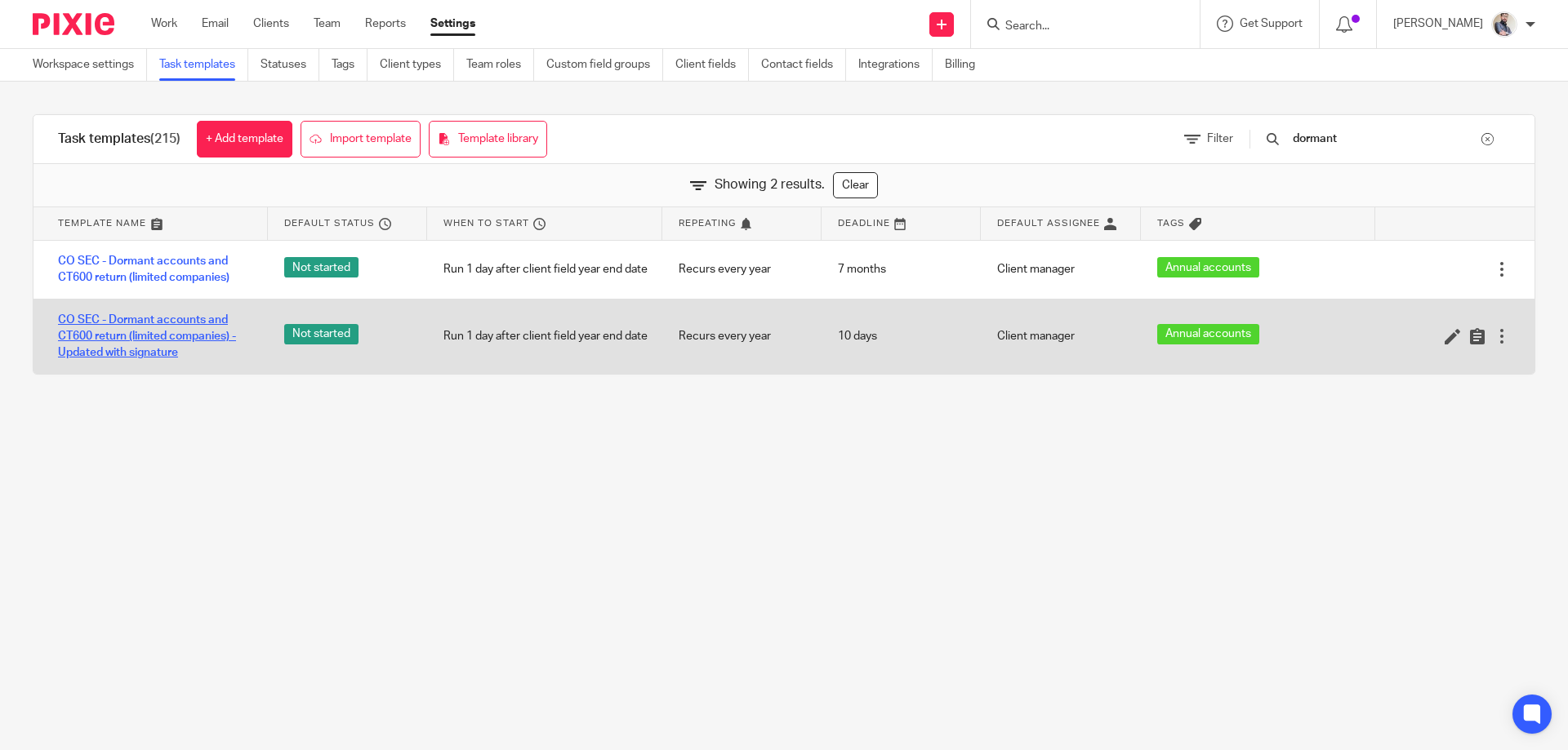
type input "dormant"
click at [198, 319] on link "CO SEC - Dormant accounts and CT600 return (limited companies) - Updated with s…" at bounding box center [155, 337] width 193 height 50
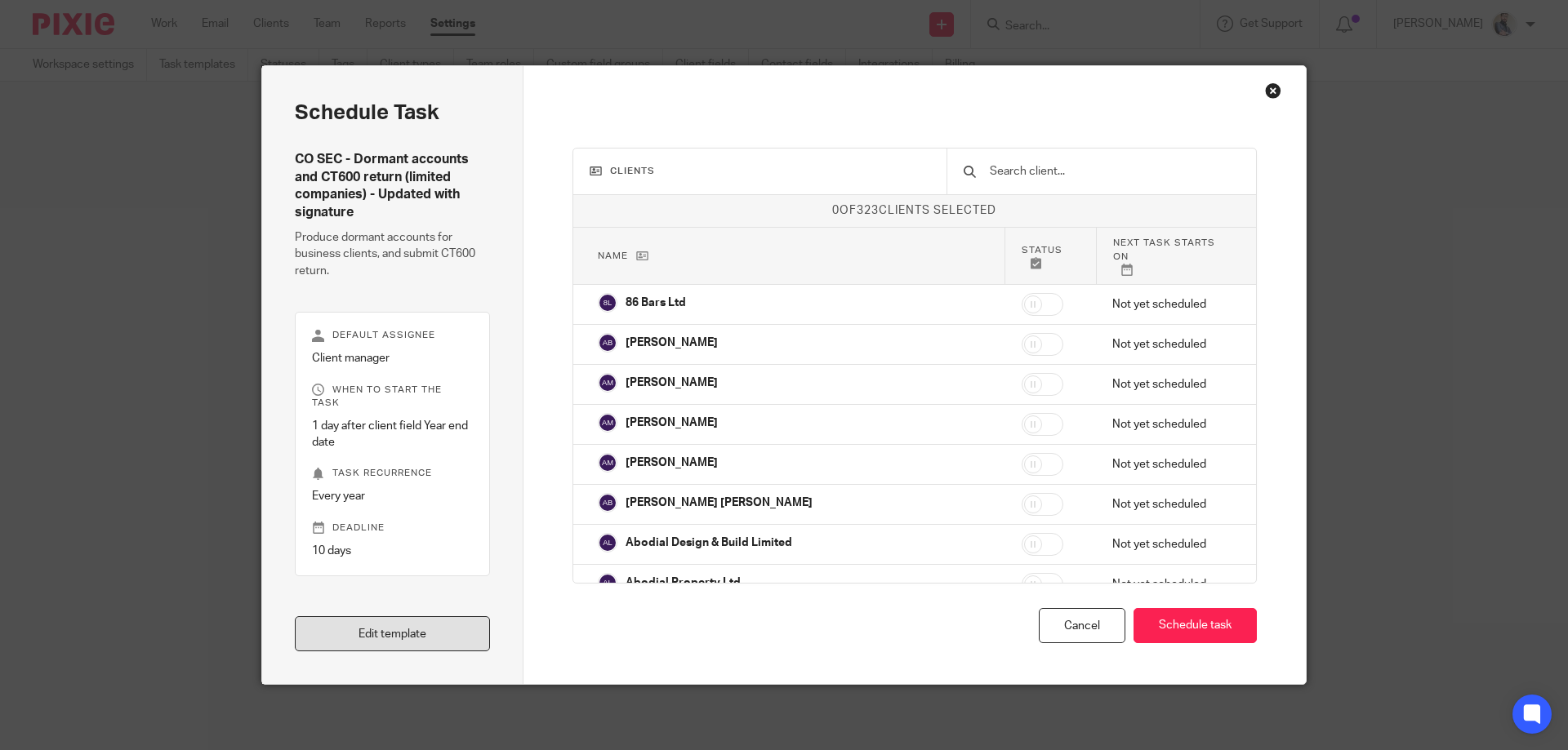
click at [458, 640] on link "Edit template" at bounding box center [392, 633] width 195 height 35
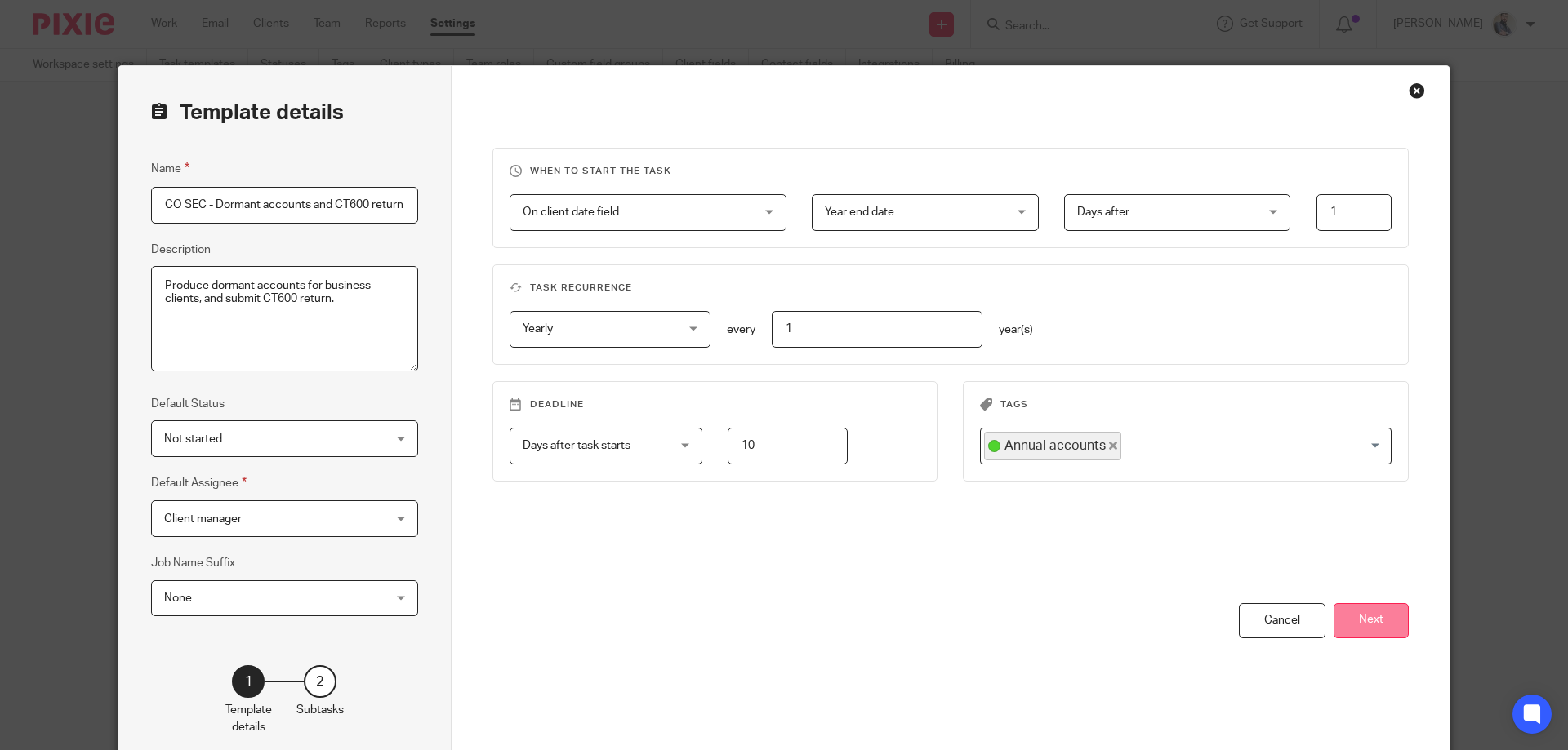
click at [1372, 618] on button "Next" at bounding box center [1371, 620] width 75 height 35
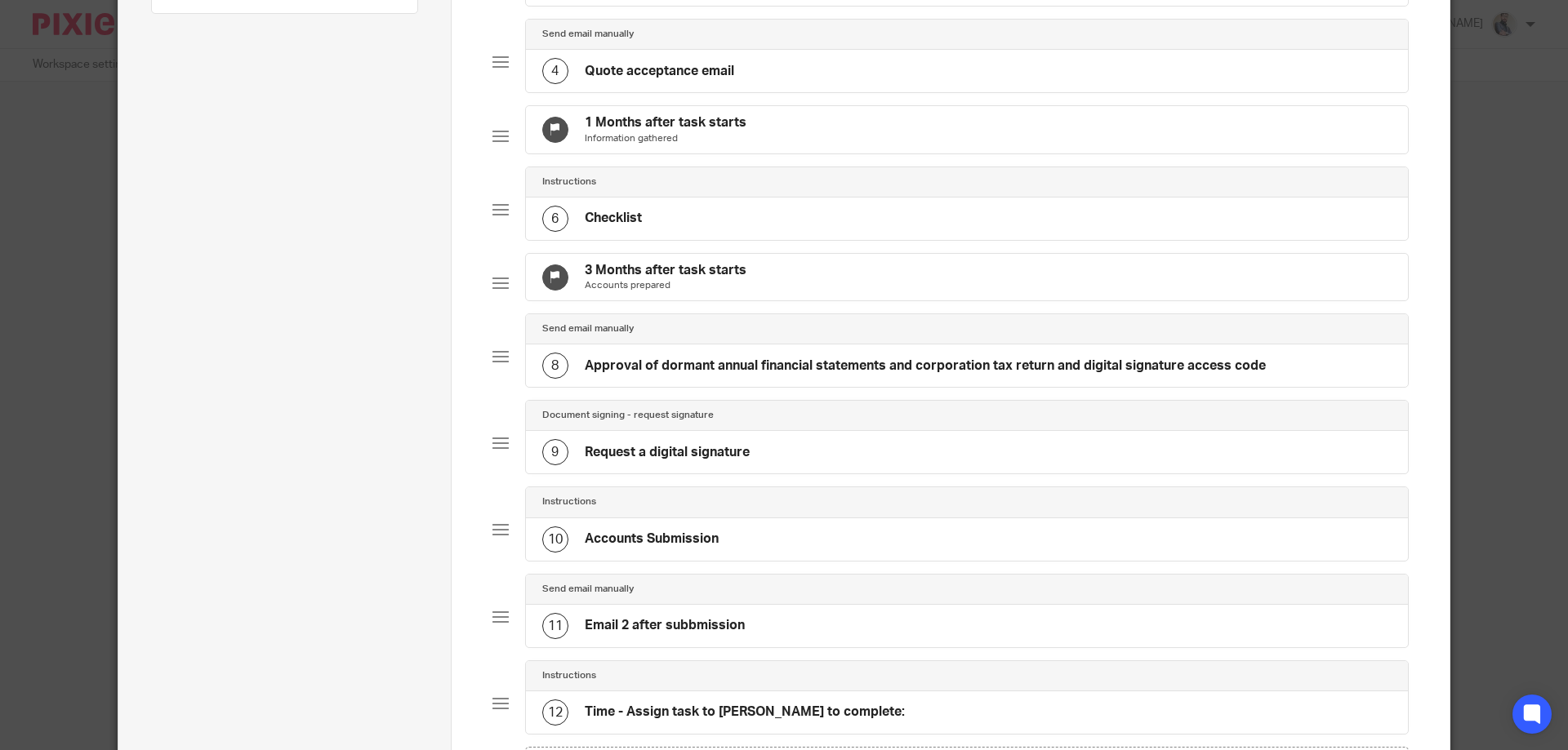
scroll to position [435, 0]
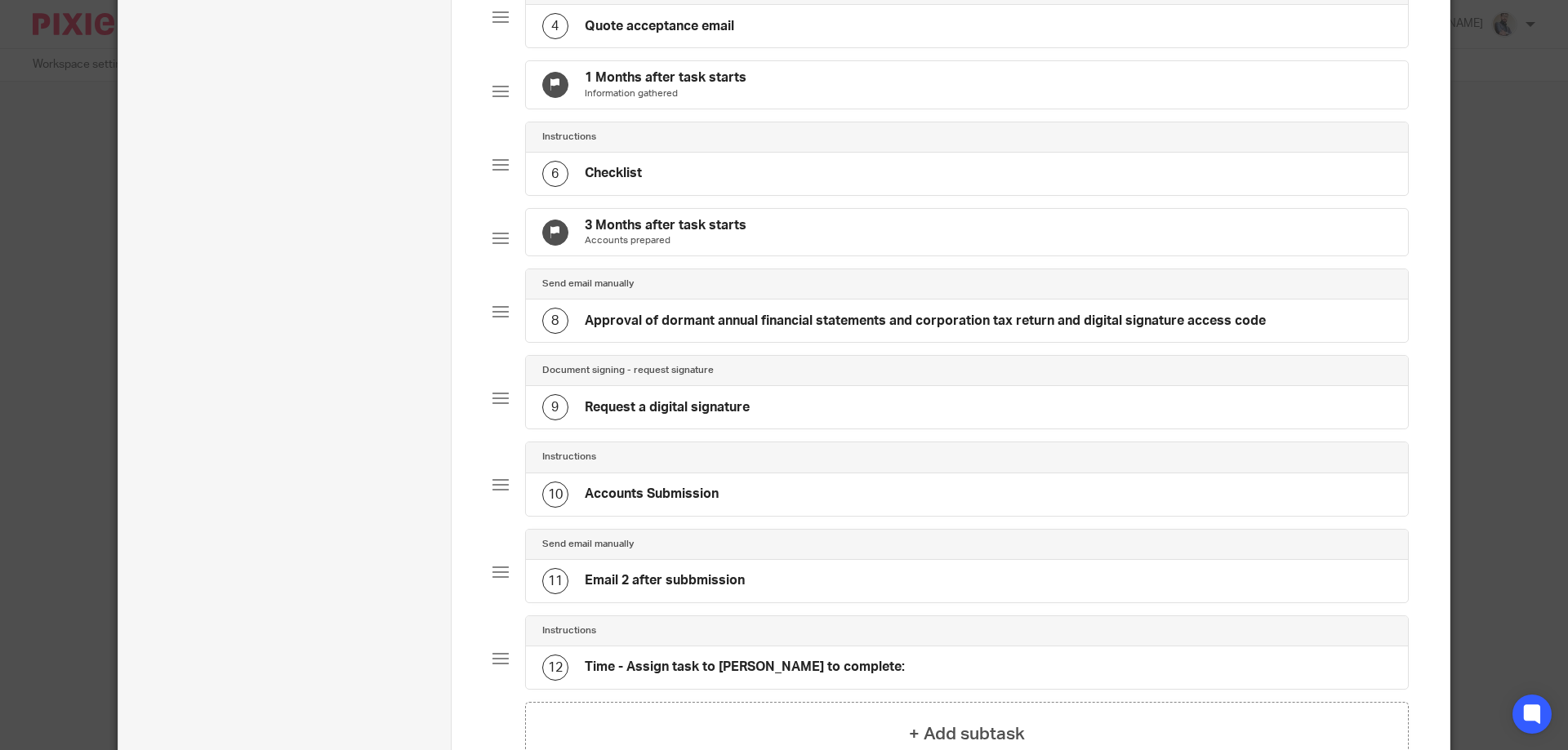
click at [691, 330] on h4 "Approval of dormant annual financial statements and corporation tax return and …" at bounding box center [925, 321] width 681 height 17
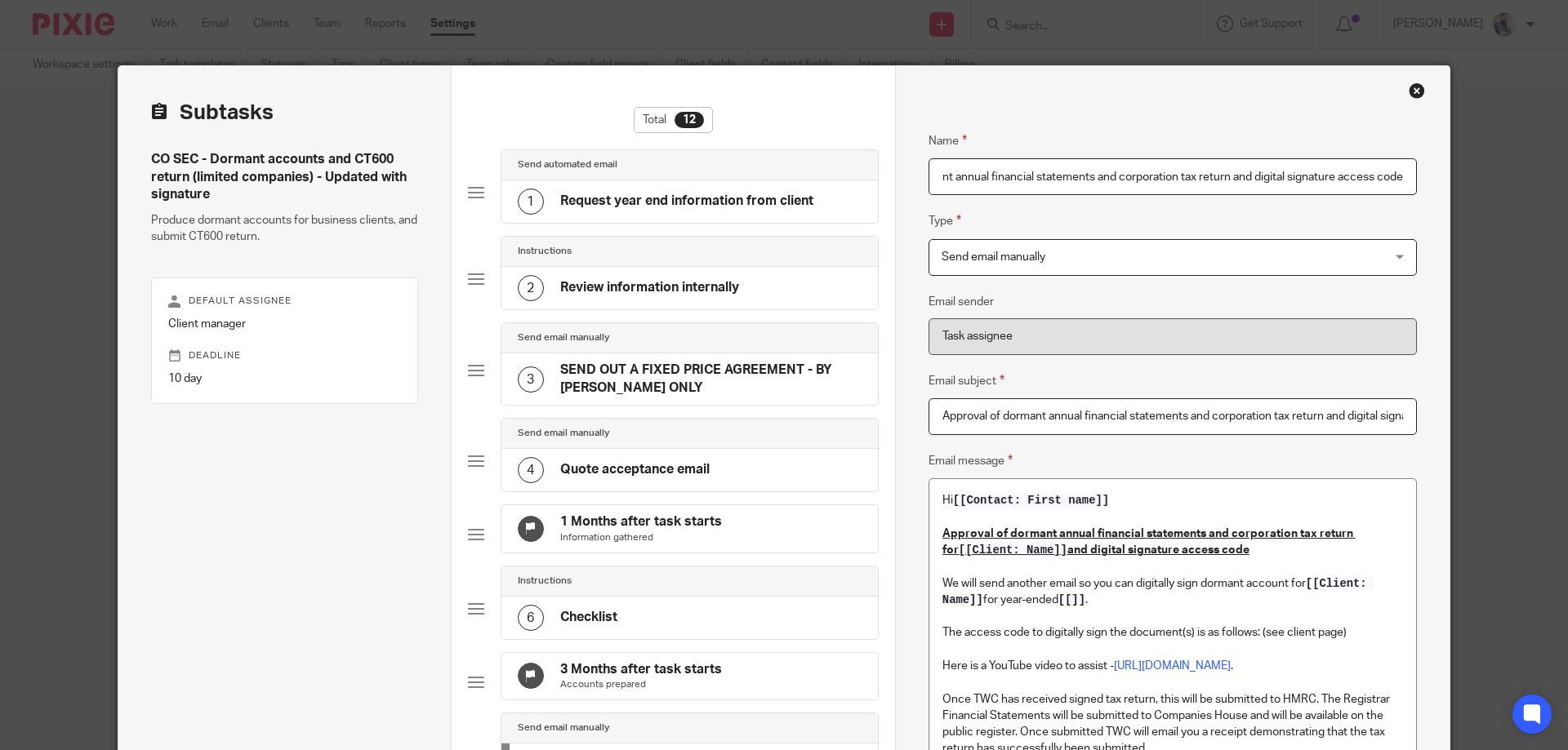
scroll to position [0, 0]
click at [932, 577] on div "Hi [[Contact: First name]] Approval of dormant annual financial statements and …" at bounding box center [1173, 644] width 486 height 330
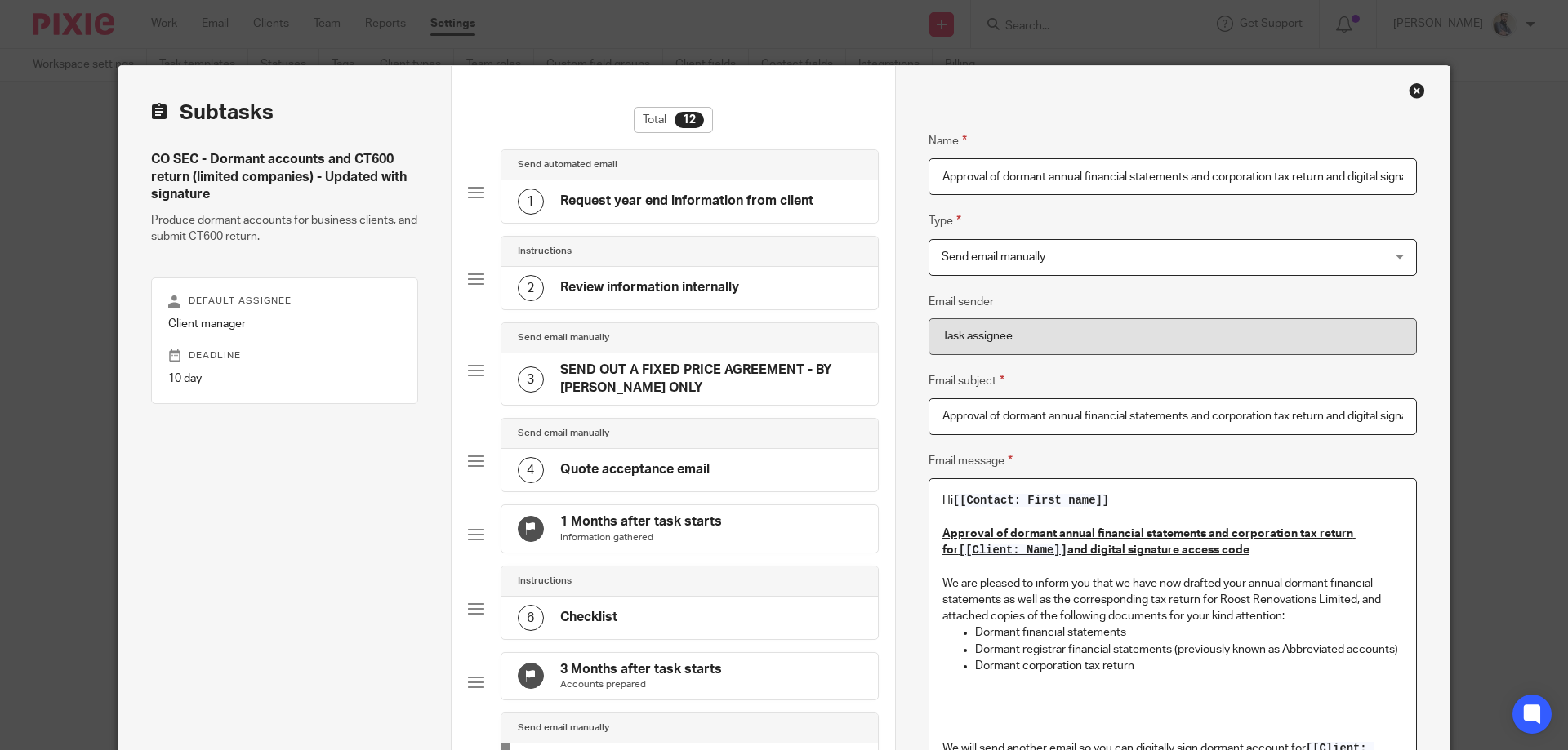
click at [1218, 593] on p "We are pleased to inform you that we have now drafted your annual dormant finan…" at bounding box center [1172, 600] width 460 height 50
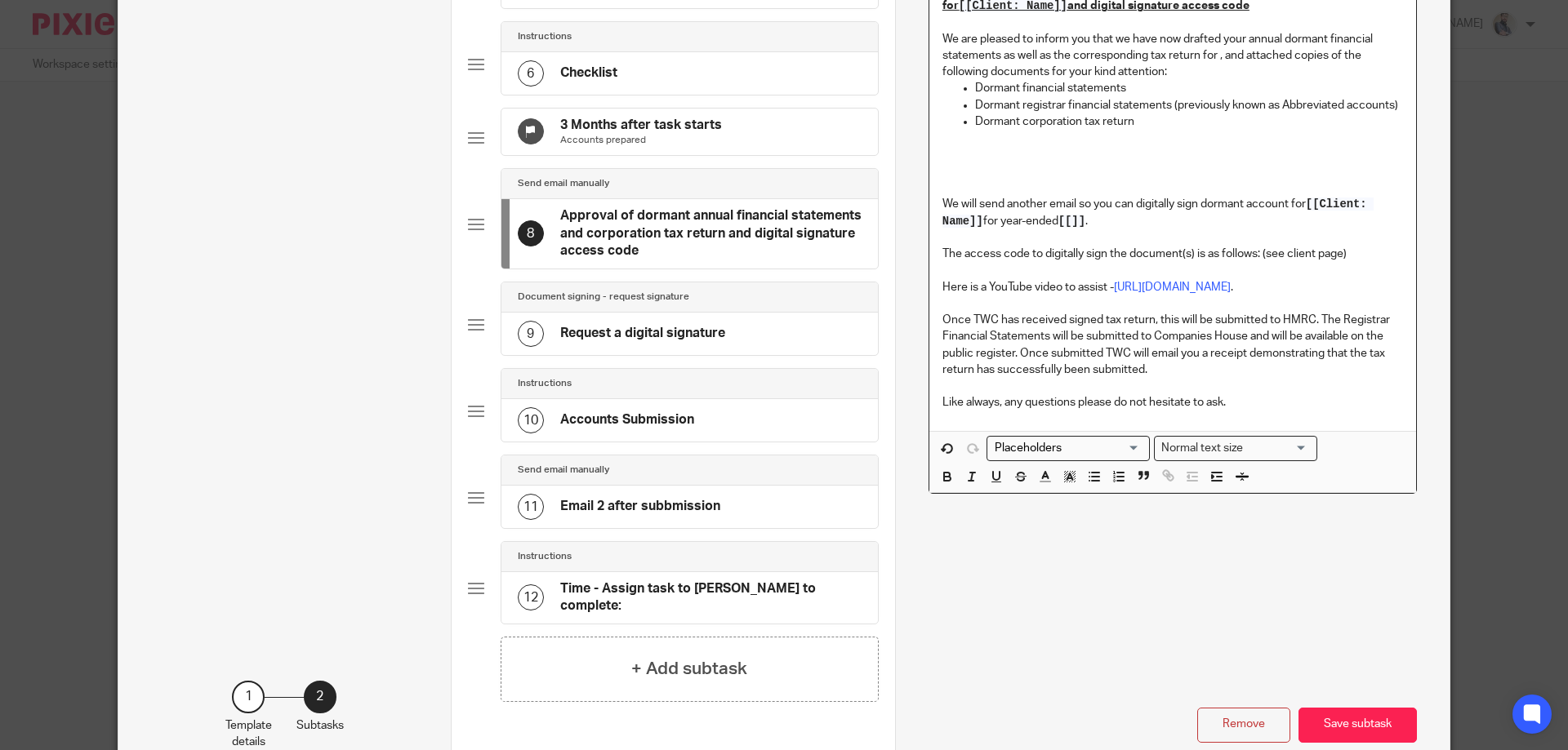
scroll to position [673, 0]
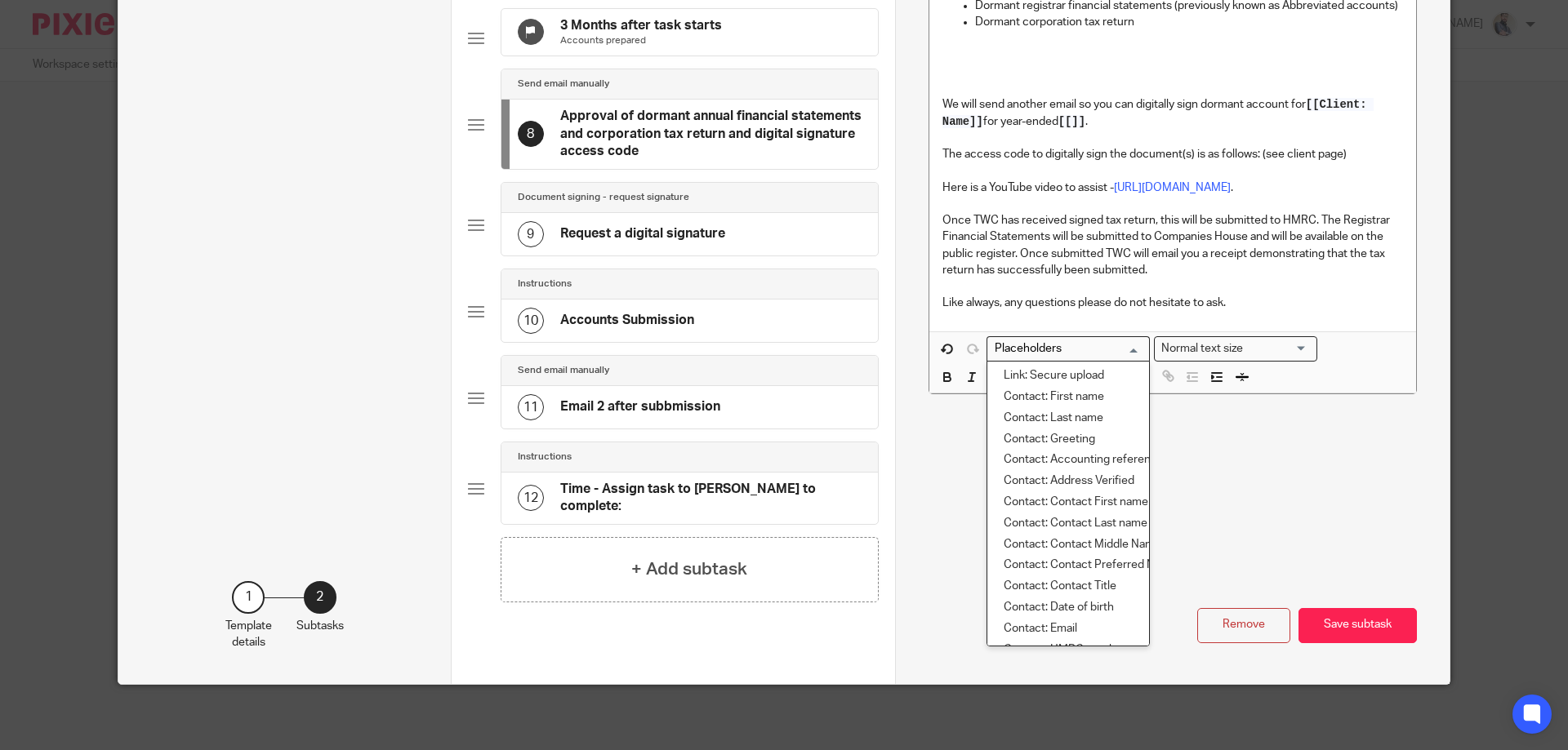
click at [1063, 341] on input "Search for option" at bounding box center [1064, 349] width 151 height 17
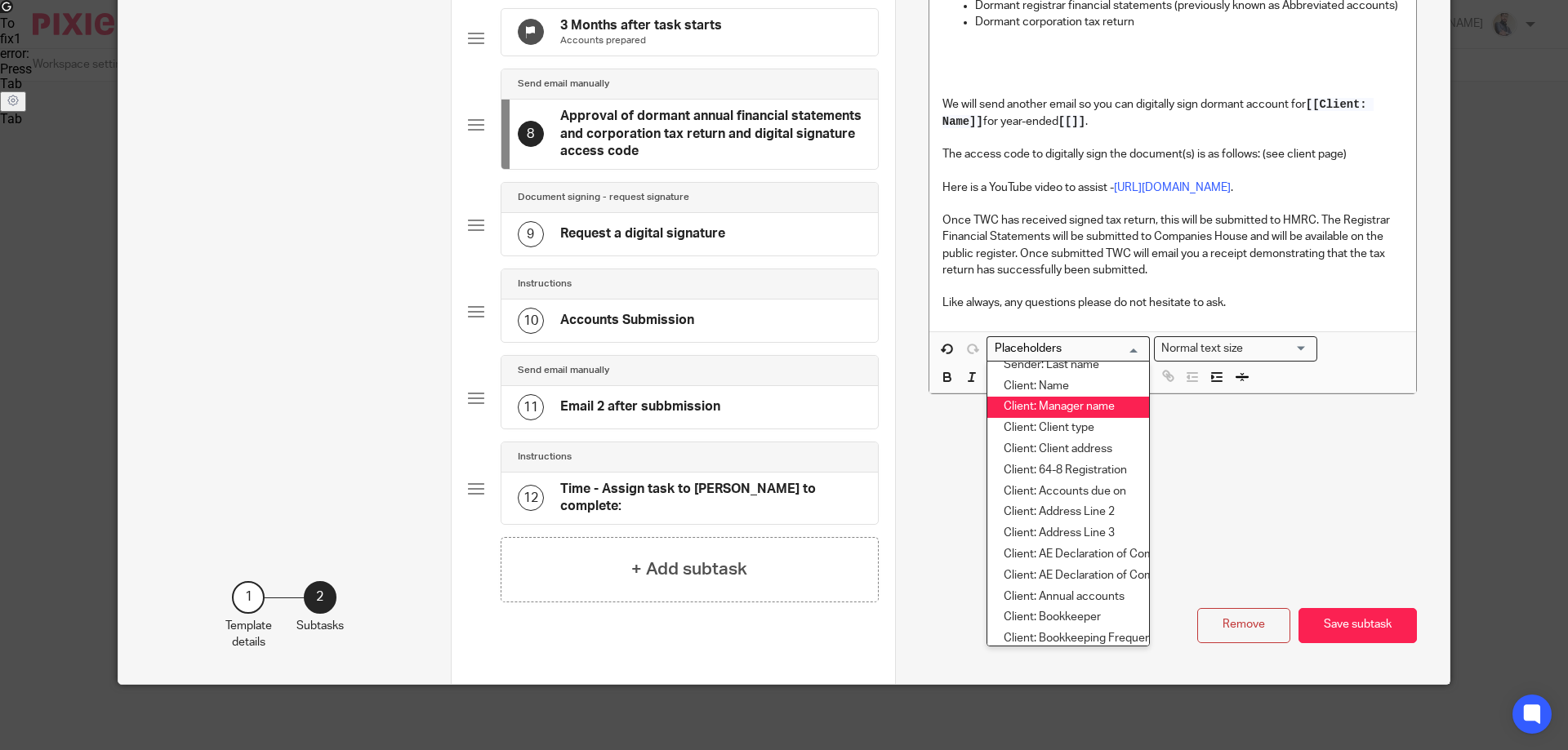
scroll to position [973, 0]
click at [1028, 362] on li "Sender: Last name" at bounding box center [1067, 372] width 162 height 21
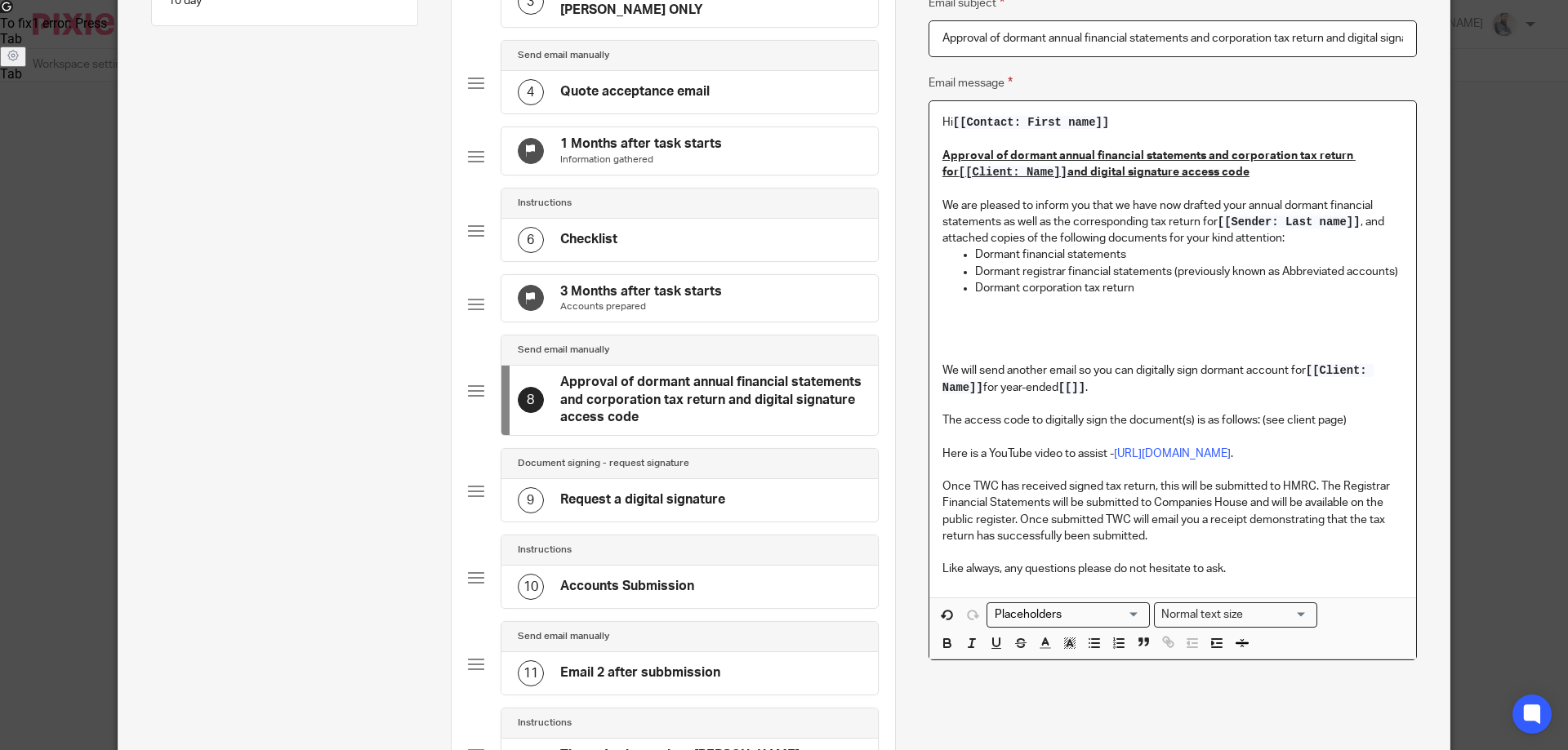
scroll to position [372, 0]
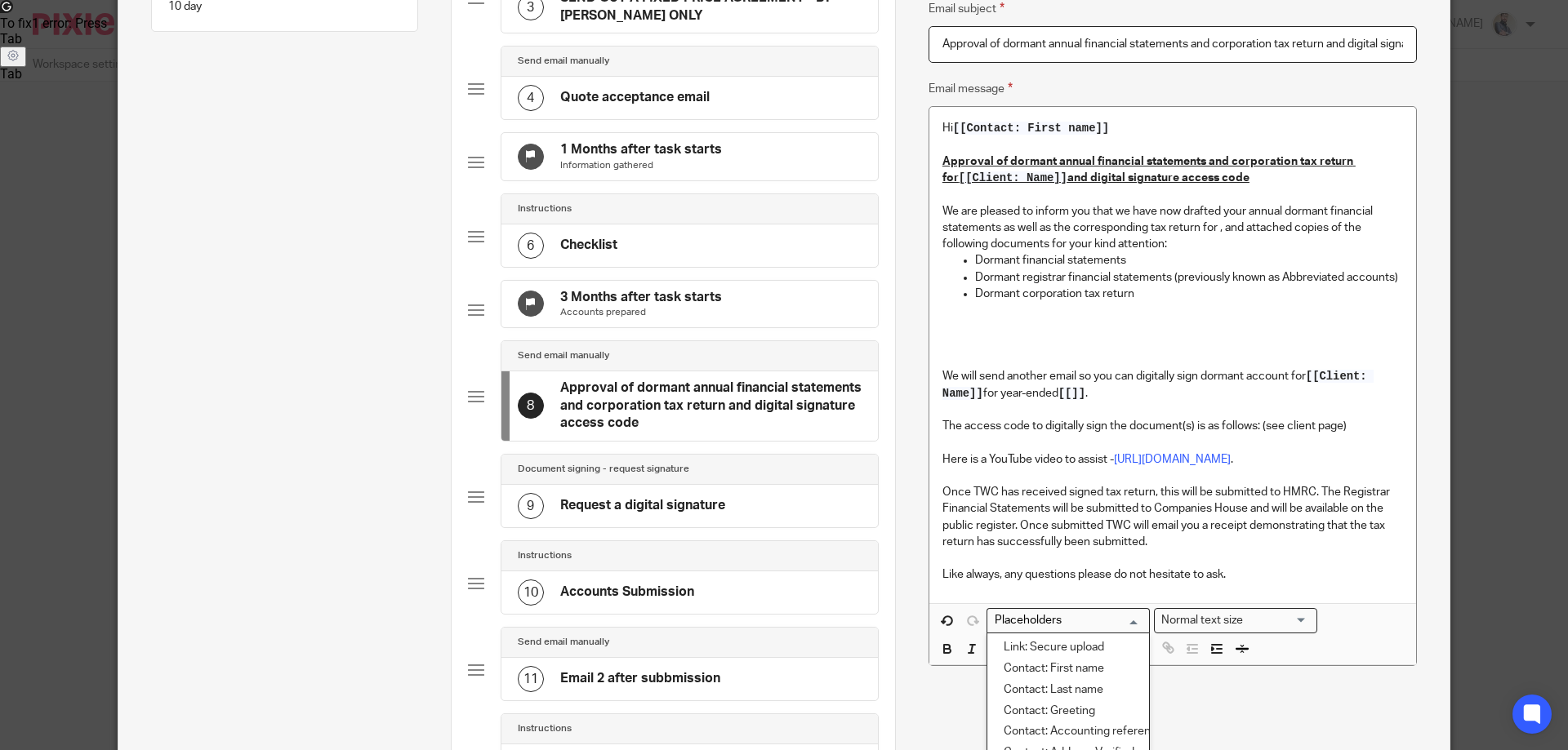
click at [1076, 619] on input "Search for option" at bounding box center [1064, 621] width 151 height 17
click at [1052, 644] on li "Client: Name" at bounding box center [1067, 644] width 162 height 21
type input "clie"
click at [994, 338] on p "To enrich screen reader interactions, please activate Accessibility in Grammarl…" at bounding box center [1172, 343] width 460 height 16
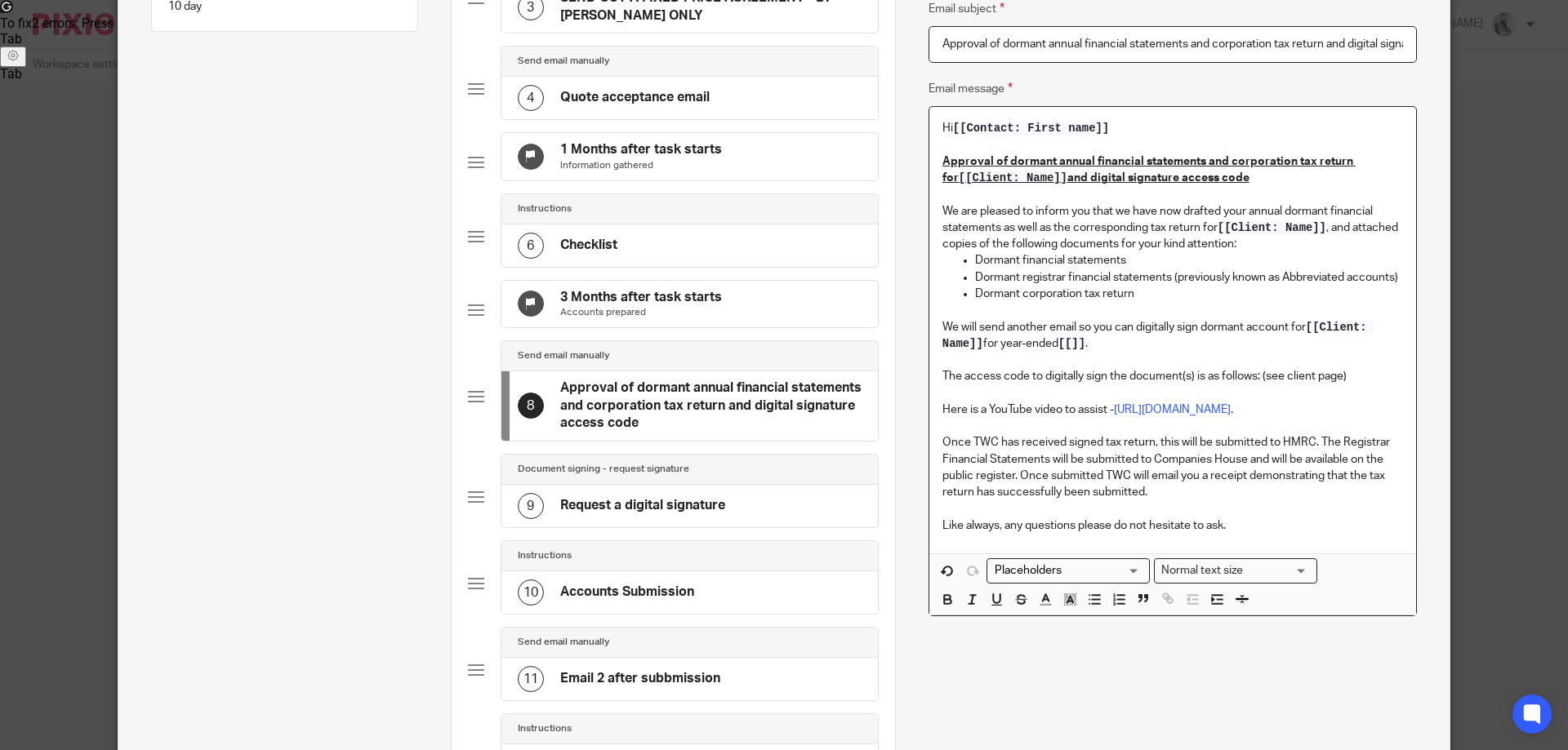
scroll to position [673, 0]
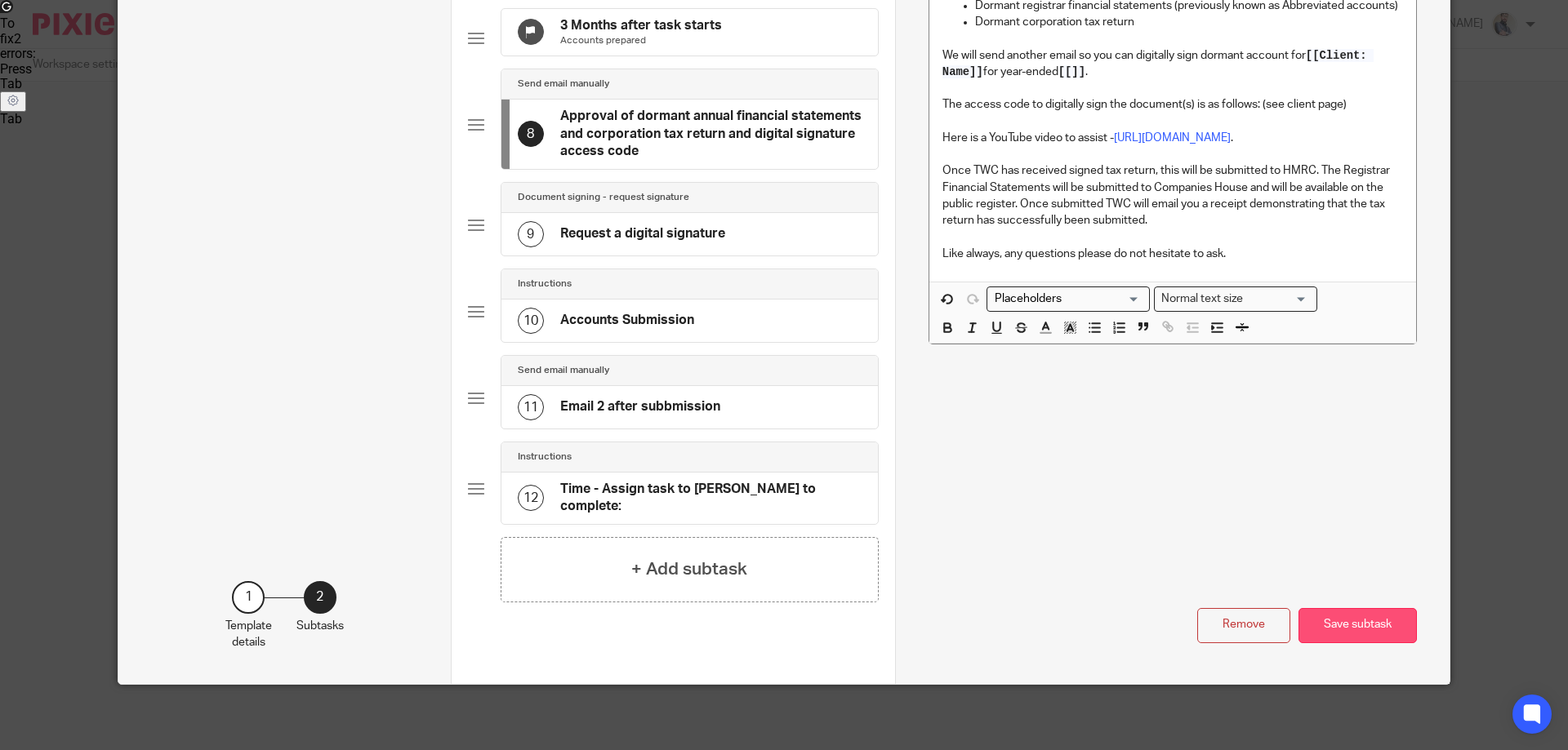
click at [1347, 614] on button "Save subtask" at bounding box center [1357, 625] width 119 height 35
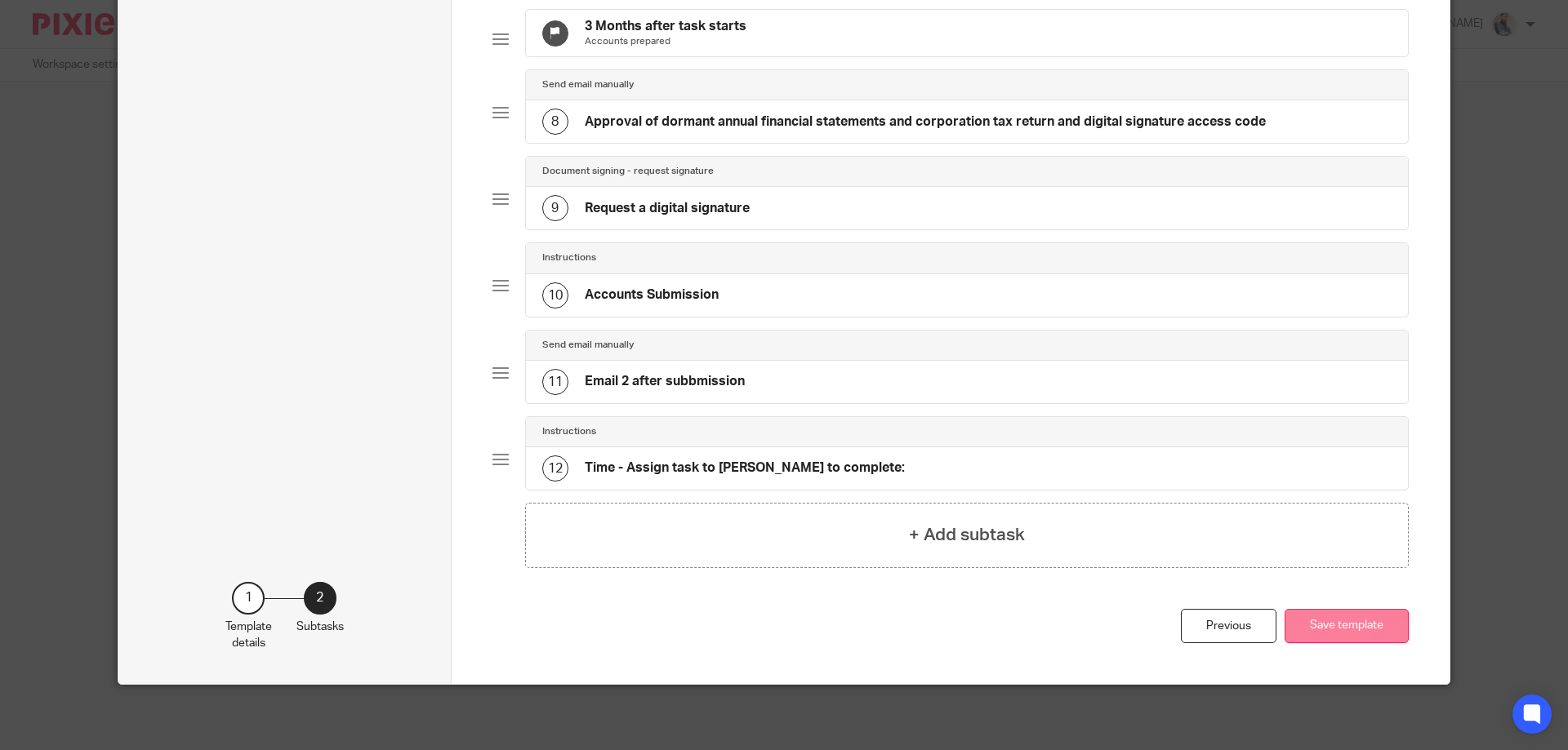
click at [1340, 620] on button "Save template" at bounding box center [1347, 626] width 124 height 35
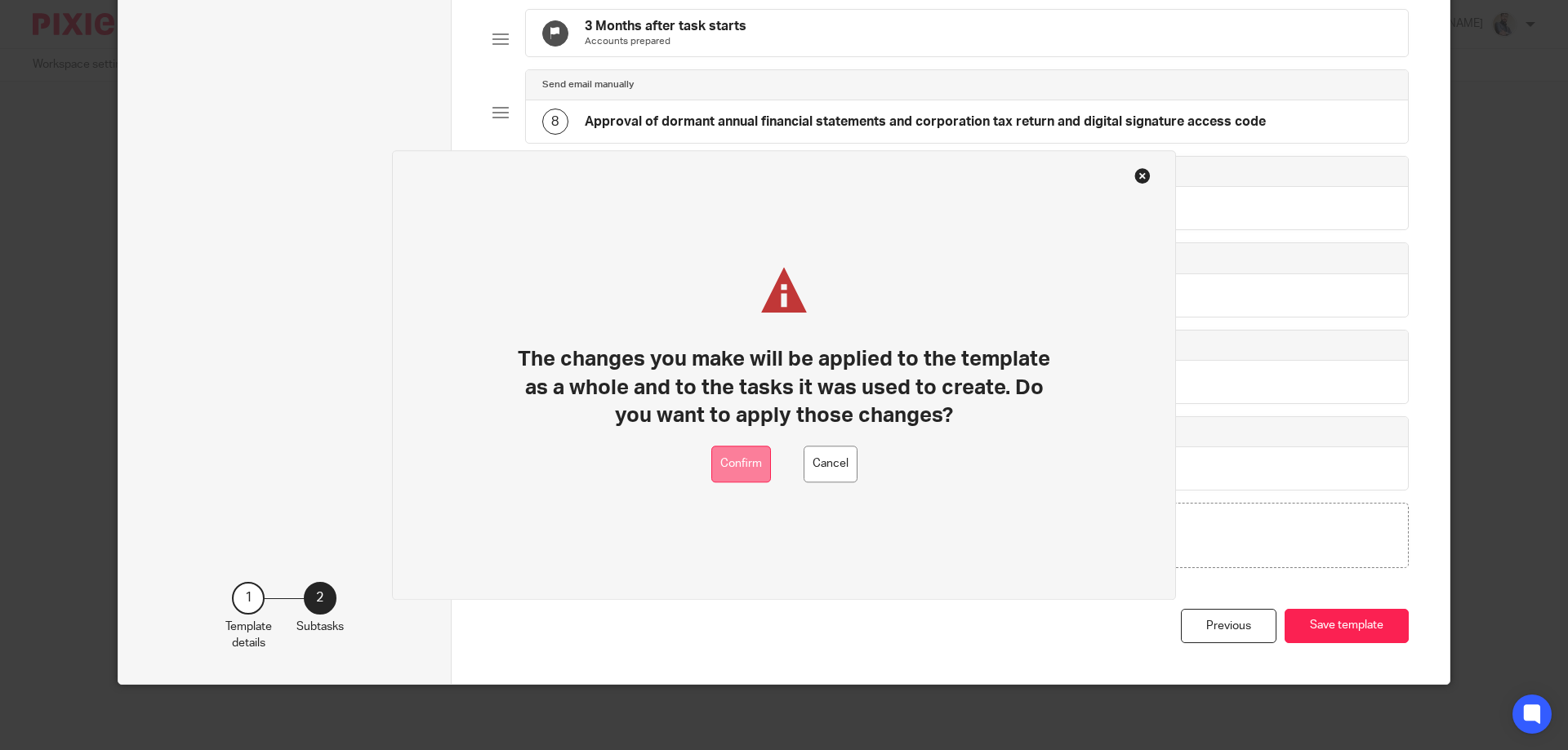
click at [763, 478] on button "Confirm" at bounding box center [741, 464] width 59 height 36
